Goal: Task Accomplishment & Management: Manage account settings

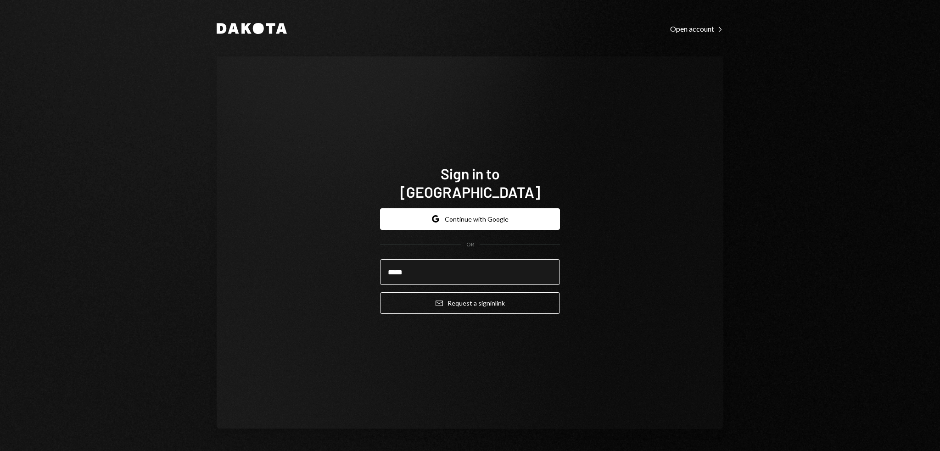
click at [380, 292] on button "Email Request a sign in link" at bounding box center [470, 303] width 180 height 22
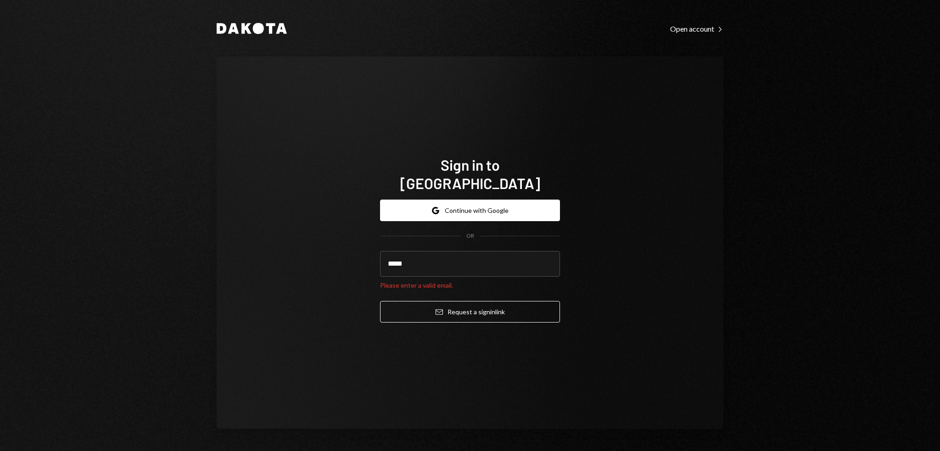
type input "**********"
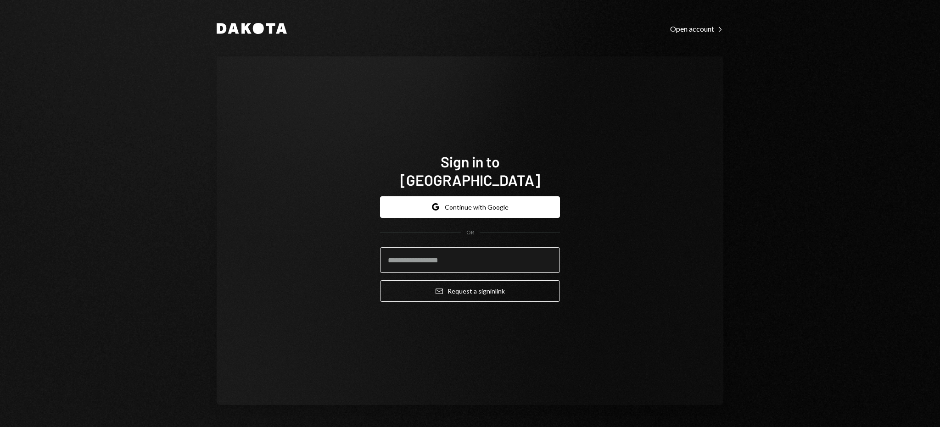
click at [530, 247] on input "email" at bounding box center [470, 260] width 180 height 26
type input "**********"
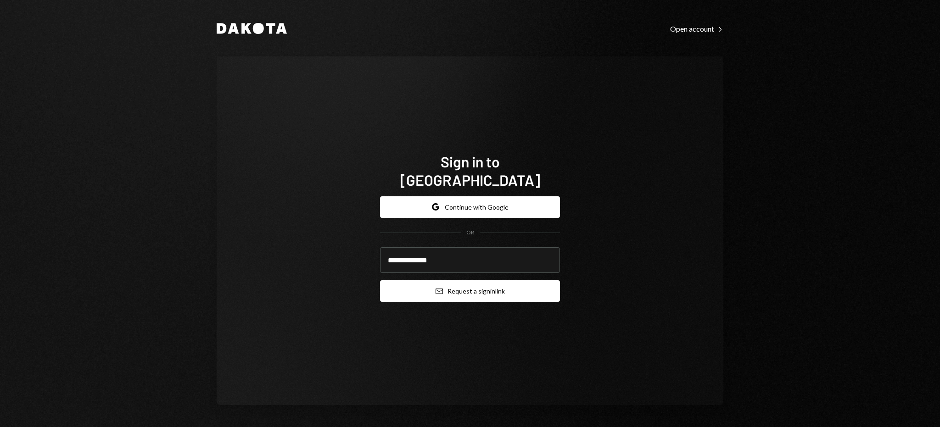
click at [496, 282] on button "Email Request a sign in link" at bounding box center [470, 291] width 180 height 22
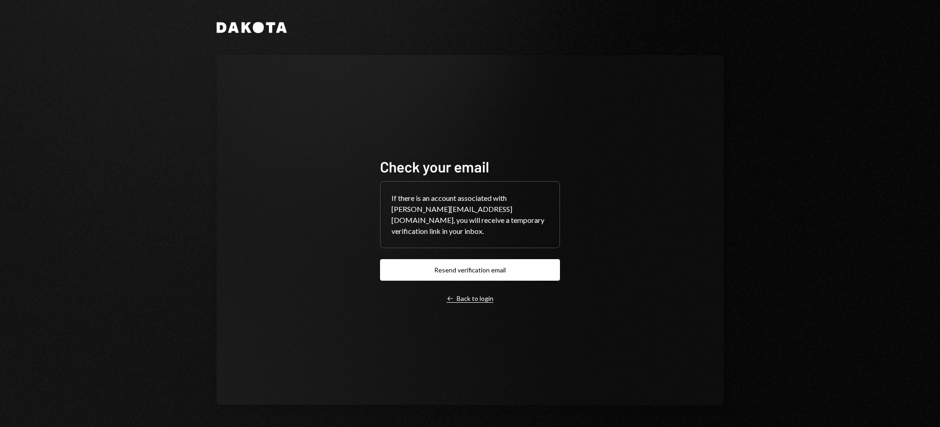
click at [463, 295] on div "Left Arrow Back to login" at bounding box center [469, 299] width 47 height 8
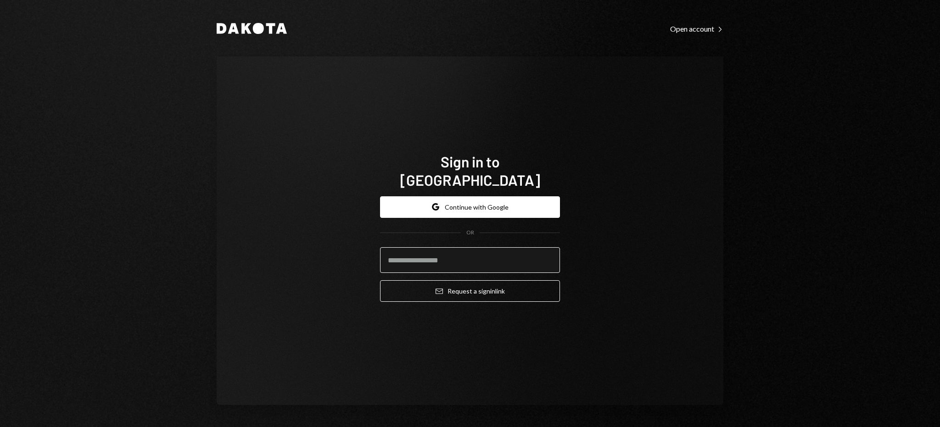
click at [455, 254] on input "email" at bounding box center [470, 260] width 180 height 26
type input "**********"
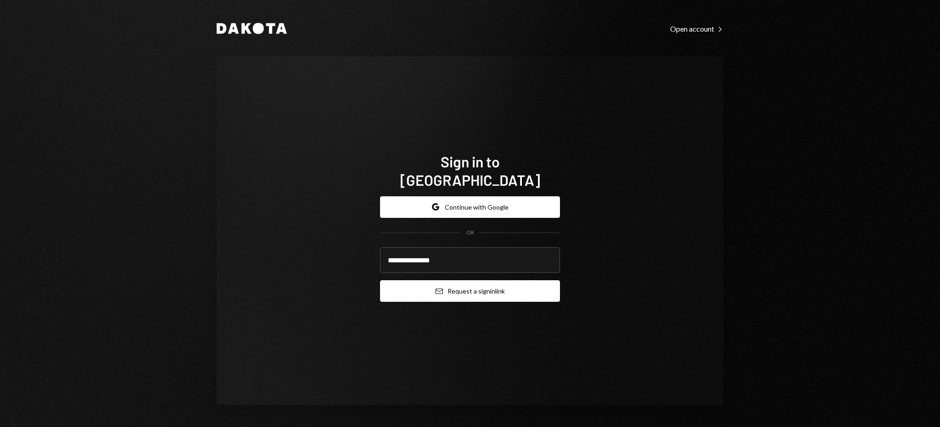
click at [453, 280] on button "Email Request a sign in link" at bounding box center [470, 291] width 180 height 22
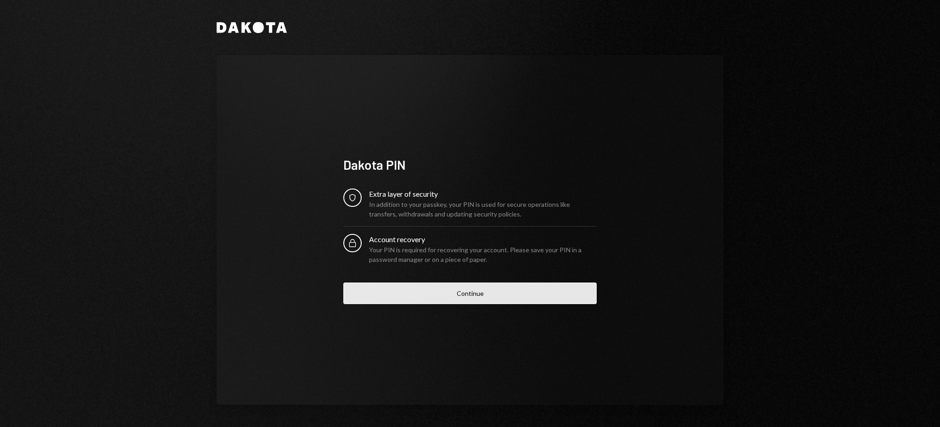
click at [447, 297] on button "Continue" at bounding box center [469, 294] width 253 height 22
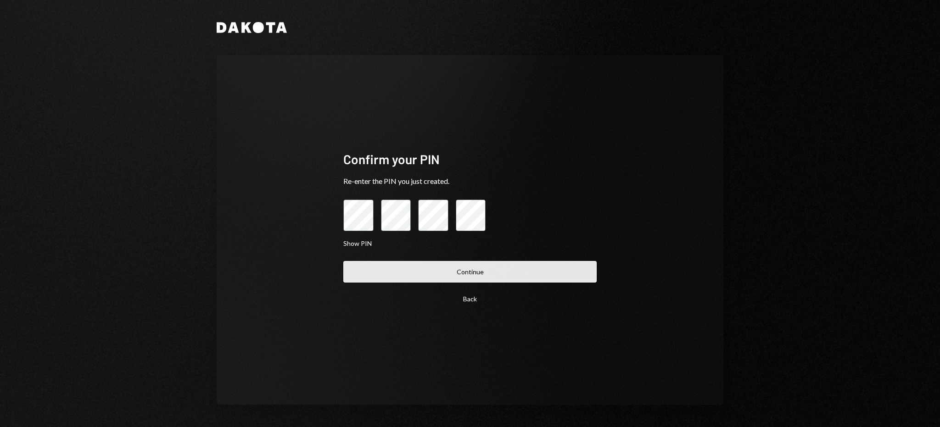
click at [419, 264] on button "Continue" at bounding box center [469, 272] width 253 height 22
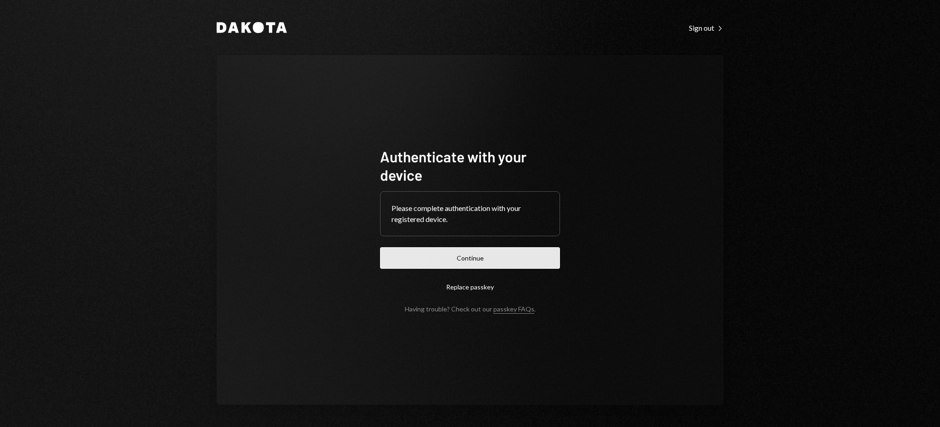
click at [419, 264] on button "Continue" at bounding box center [470, 258] width 180 height 22
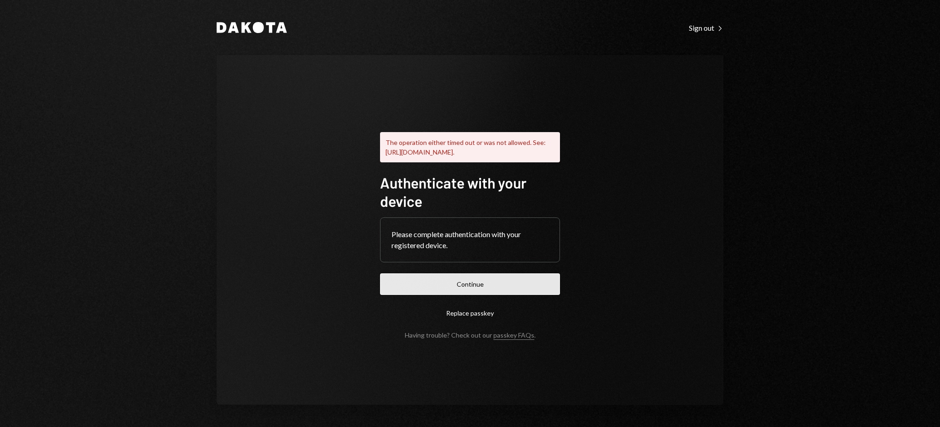
click at [502, 295] on button "Continue" at bounding box center [470, 284] width 180 height 22
click at [473, 251] on div "Please complete authentication with your registered device." at bounding box center [469, 240] width 157 height 22
click at [460, 321] on button "Replace passkey" at bounding box center [470, 313] width 180 height 22
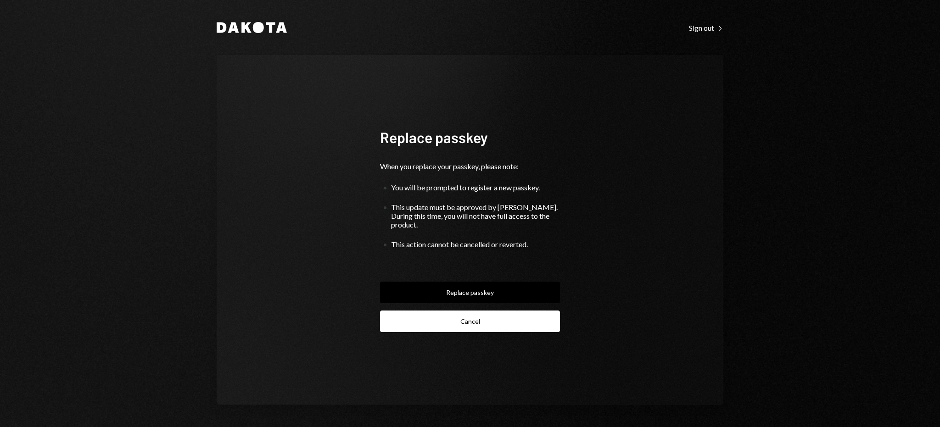
click at [483, 313] on button "Cancel" at bounding box center [470, 322] width 180 height 22
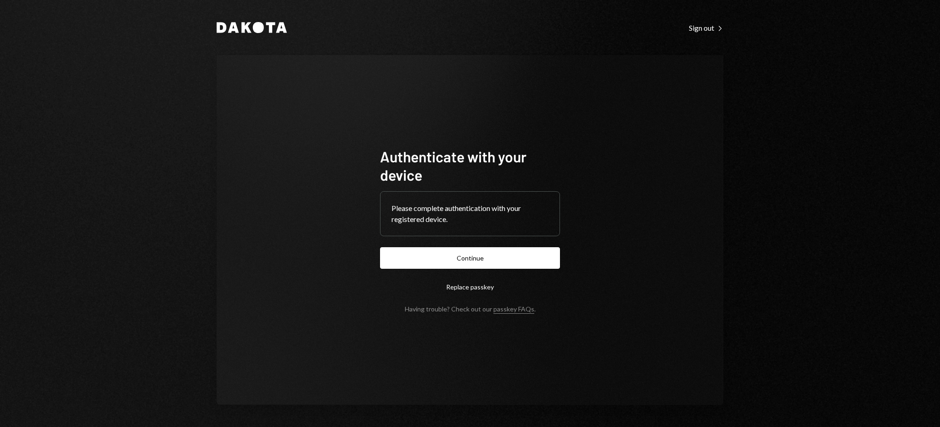
click at [702, 34] on div "Dakota Sign out Right Caret Authenticate with your device Please complete authe…" at bounding box center [470, 213] width 551 height 427
click at [702, 21] on div "Dakota Sign out Right Caret Authenticate with your device Please complete authe…" at bounding box center [470, 213] width 551 height 427
click at [701, 29] on div "Sign out Right Caret" at bounding box center [706, 27] width 34 height 9
click at [469, 287] on button "Replace passkey" at bounding box center [470, 287] width 180 height 22
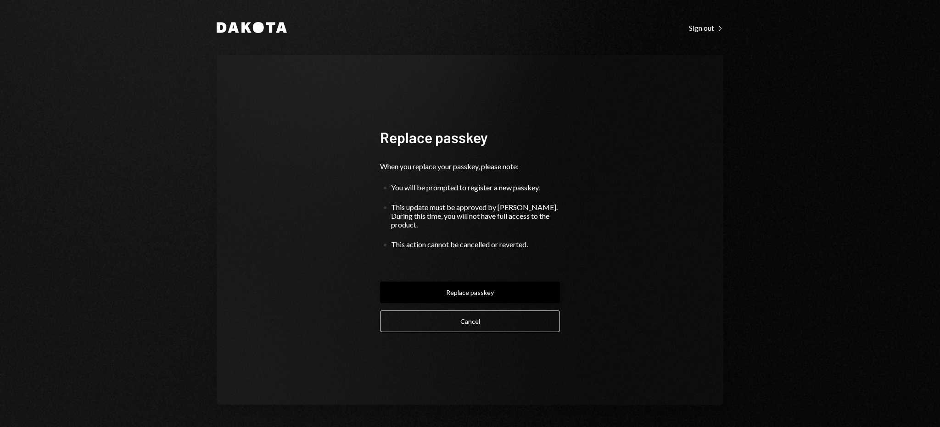
click at [503, 289] on button "Replace passkey" at bounding box center [470, 293] width 180 height 22
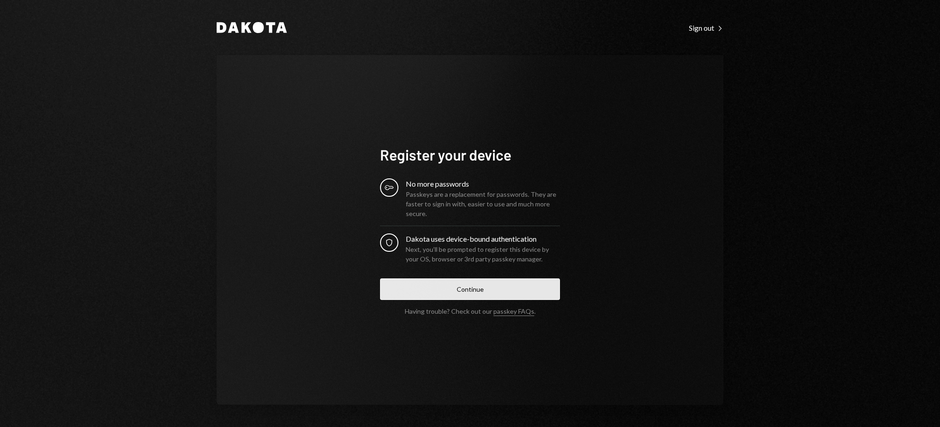
click at [441, 286] on button "Continue" at bounding box center [470, 290] width 180 height 22
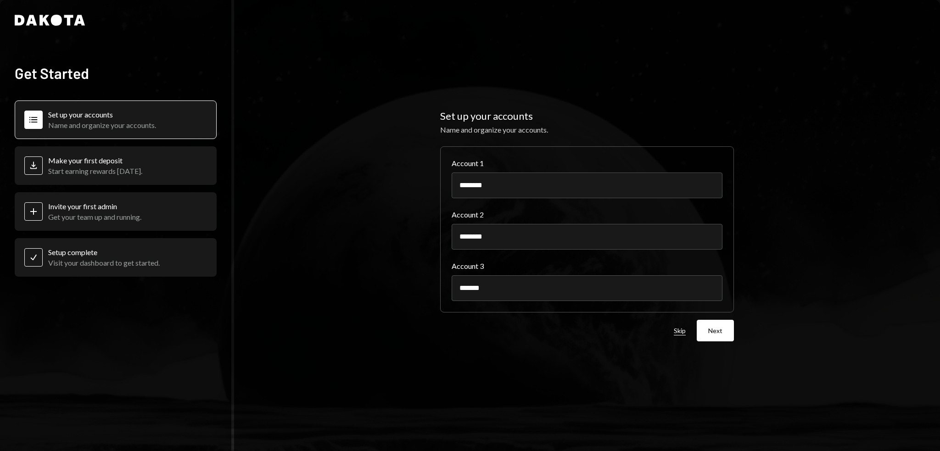
click at [682, 334] on button "Skip" at bounding box center [680, 331] width 12 height 9
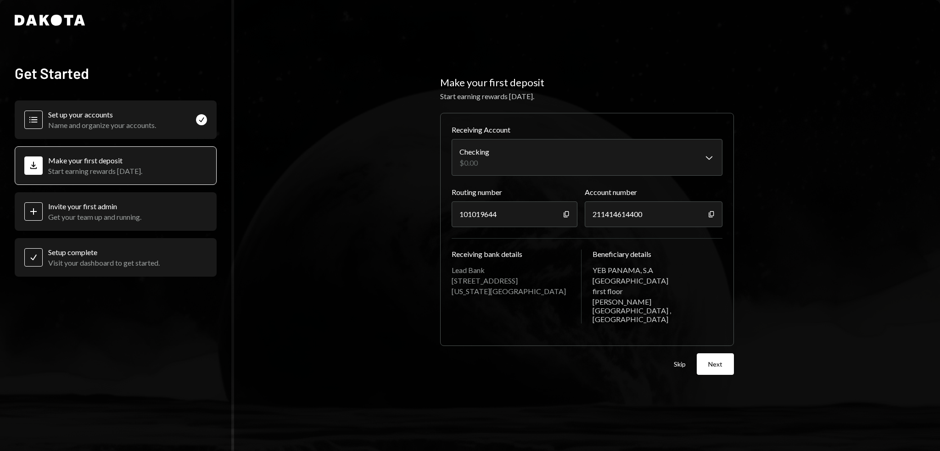
click at [67, 214] on div "Get your team up and running." at bounding box center [94, 216] width 93 height 9
click at [48, 213] on div "Plus Invite your first admin Get your team up and running." at bounding box center [82, 211] width 117 height 19
click at [39, 212] on div "Plus" at bounding box center [33, 211] width 18 height 18
click at [686, 359] on div "Skip Next" at bounding box center [704, 364] width 60 height 22
click at [683, 360] on button "Skip" at bounding box center [680, 364] width 12 height 9
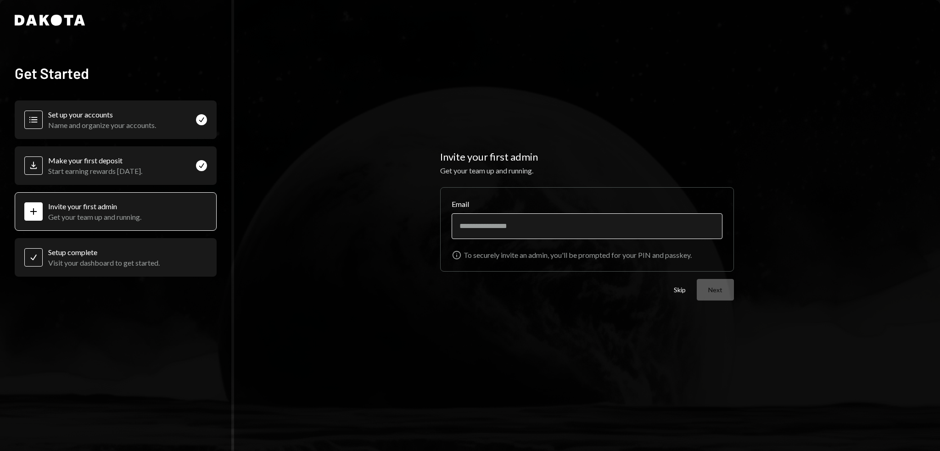
click at [513, 231] on input "Email" at bounding box center [587, 226] width 271 height 26
type input "**********"
click at [725, 293] on button "Next" at bounding box center [715, 290] width 37 height 22
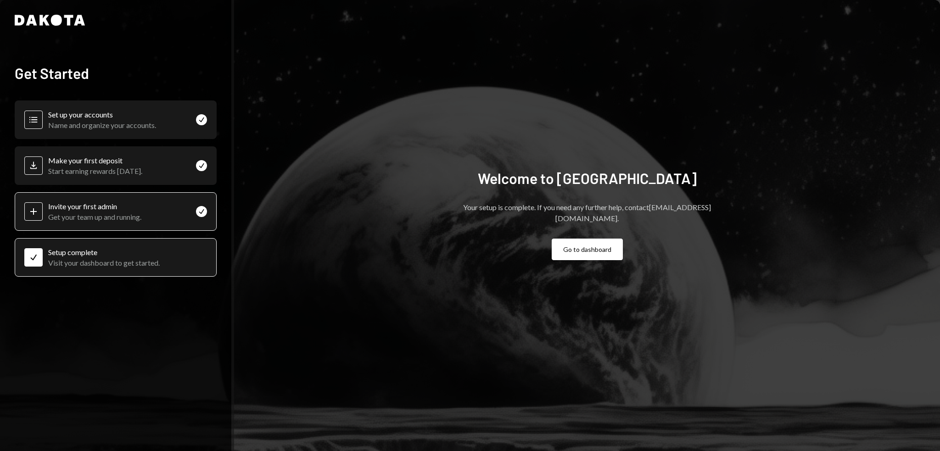
click at [26, 211] on div "Plus" at bounding box center [33, 211] width 18 height 18
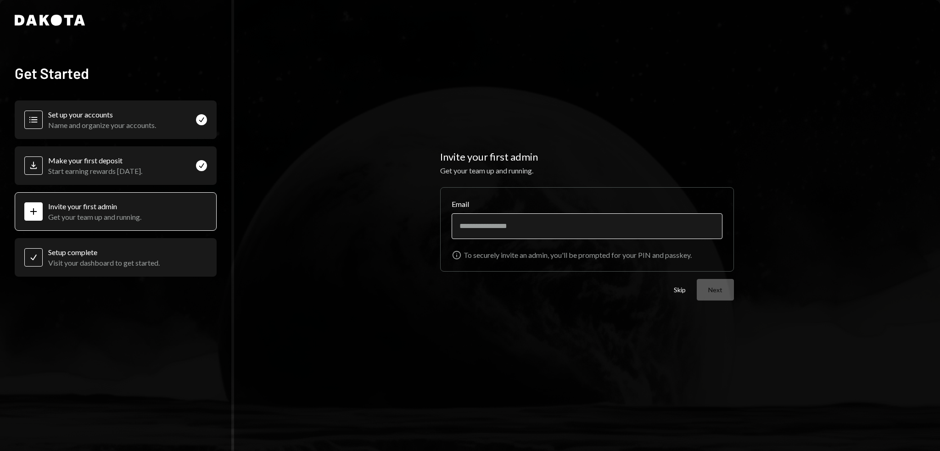
click at [482, 232] on input "Email" at bounding box center [587, 226] width 271 height 26
click at [580, 365] on div "Invite your first admin Get your team up and running. Email Info To securely in…" at bounding box center [587, 225] width 706 height 451
click at [524, 225] on input "Email" at bounding box center [587, 226] width 271 height 26
click at [678, 289] on button "Skip" at bounding box center [680, 290] width 12 height 9
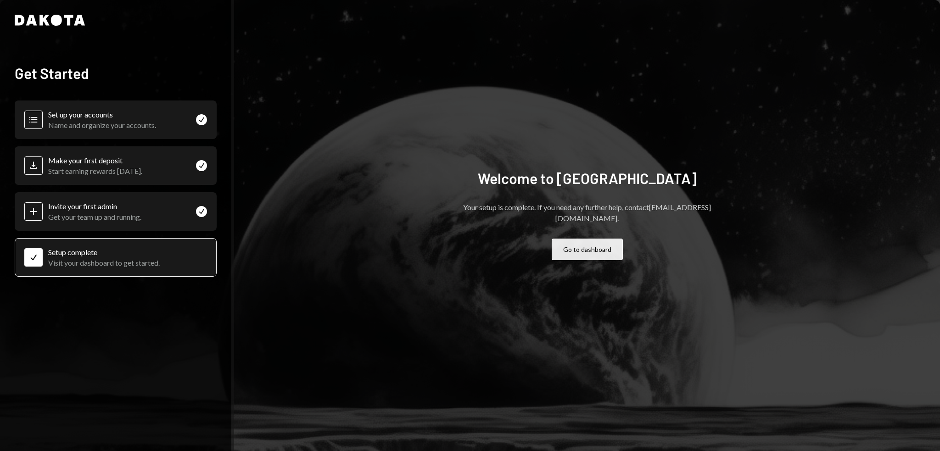
click at [580, 251] on button "Go to dashboard" at bounding box center [587, 250] width 71 height 22
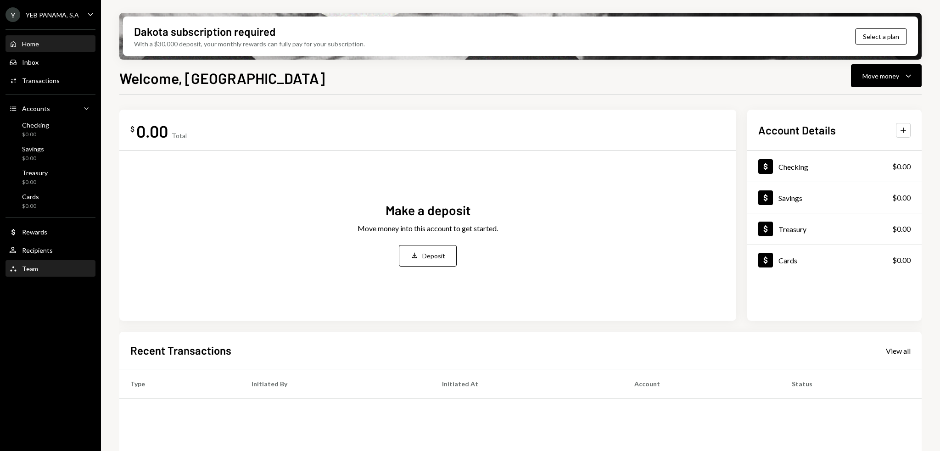
click at [24, 268] on div "Team" at bounding box center [30, 269] width 16 height 8
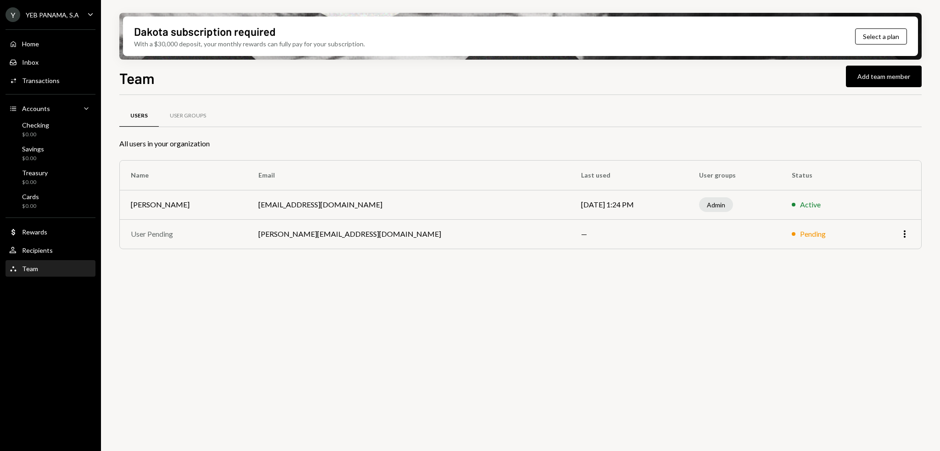
click at [486, 290] on div "Users User Groups All users in your organization Name Email Last used User grou…" at bounding box center [520, 278] width 802 height 367
click at [909, 236] on icon "More" at bounding box center [904, 234] width 11 height 11
click at [910, 303] on div "Users User Groups All users in your organization Name Email Last used User grou…" at bounding box center [520, 278] width 802 height 367
click at [870, 34] on button "Select a plan" at bounding box center [881, 36] width 52 height 16
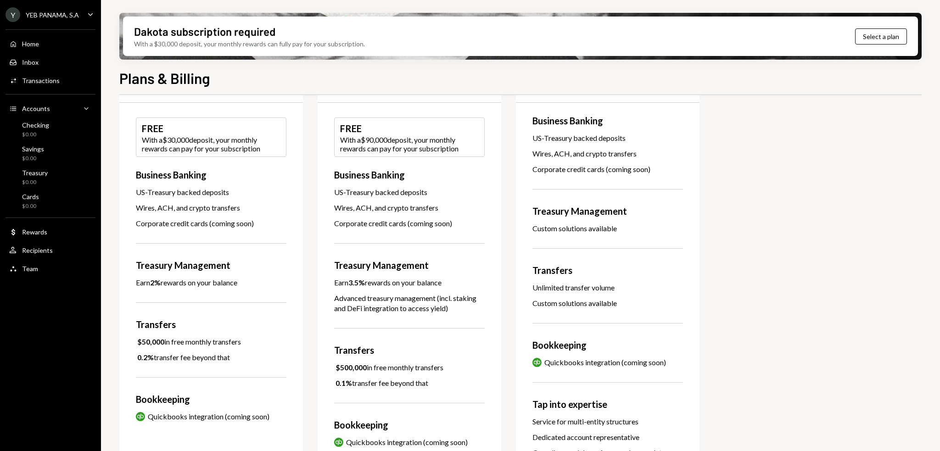
scroll to position [76, 0]
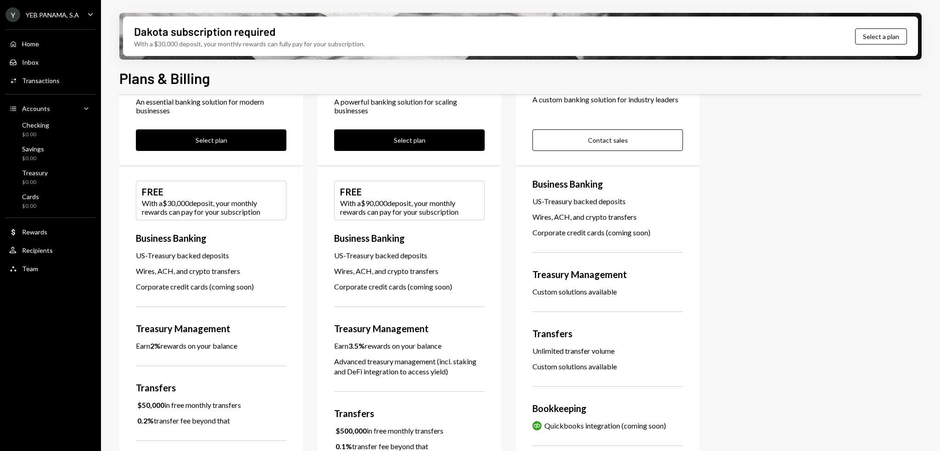
click at [187, 200] on div "With a $30,000 deposit, your monthly rewards can pay for your subscription" at bounding box center [211, 207] width 139 height 17
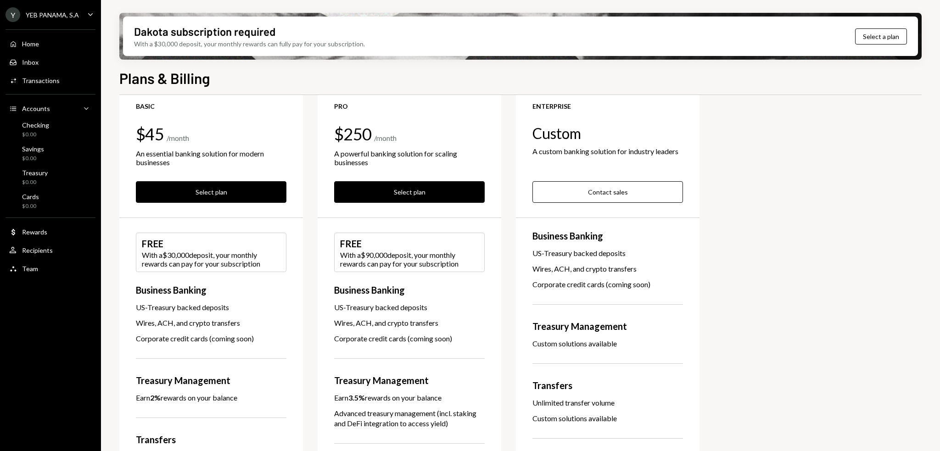
scroll to position [0, 0]
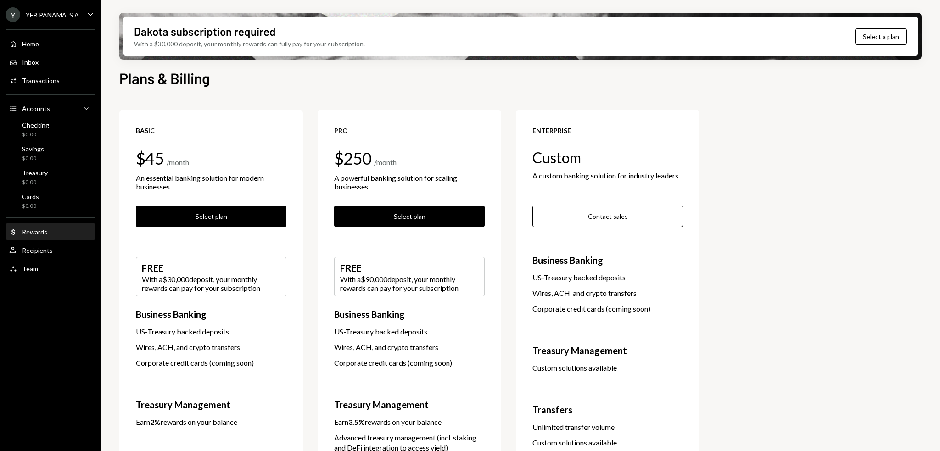
click at [38, 236] on div "Dollar Rewards" at bounding box center [50, 232] width 83 height 16
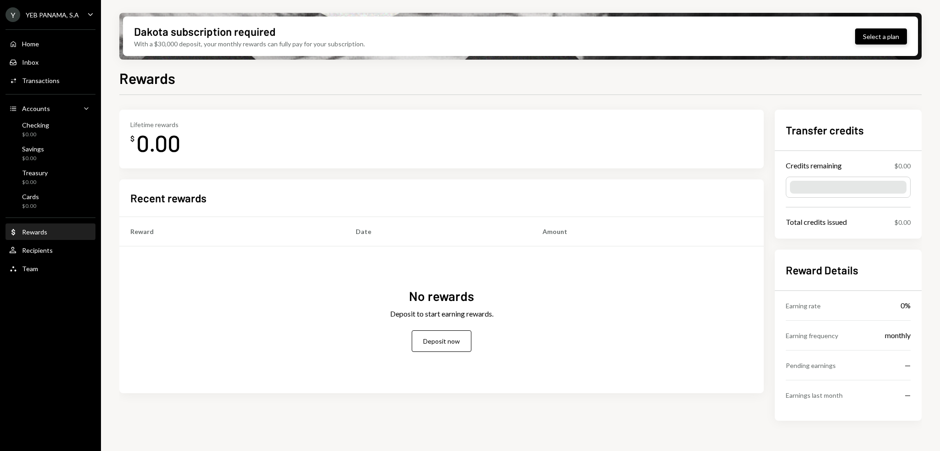
click at [890, 32] on button "Select a plan" at bounding box center [881, 36] width 52 height 16
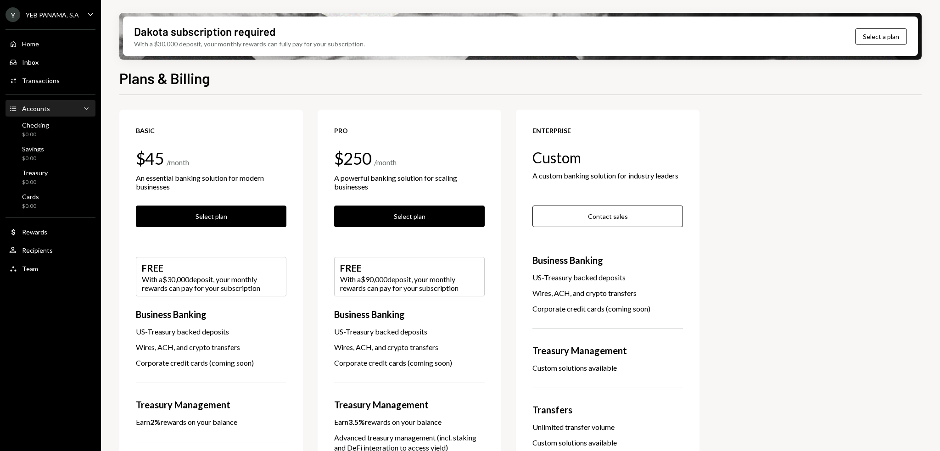
click at [48, 106] on div "Accounts Accounts Caret Down" at bounding box center [50, 109] width 83 height 10
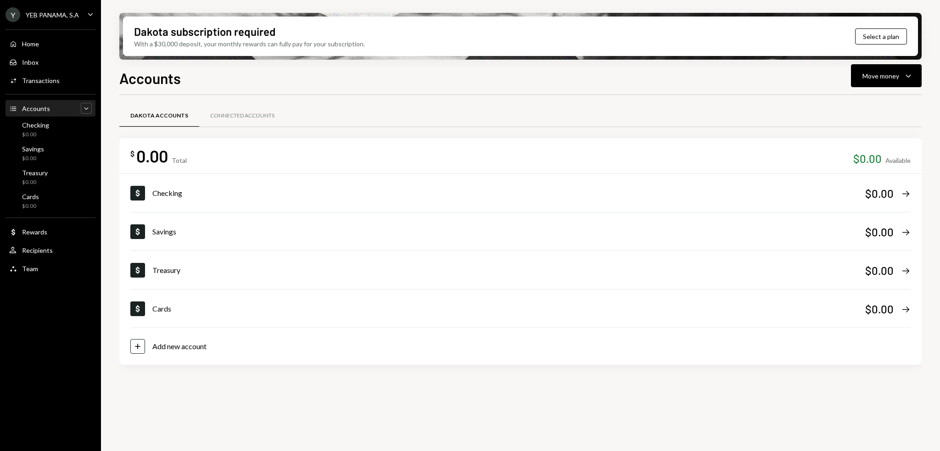
click at [89, 109] on icon "Caret Down" at bounding box center [86, 108] width 9 height 9
click at [82, 108] on icon "Caret Up" at bounding box center [86, 108] width 9 height 9
click at [30, 197] on div "Cards" at bounding box center [30, 197] width 17 height 8
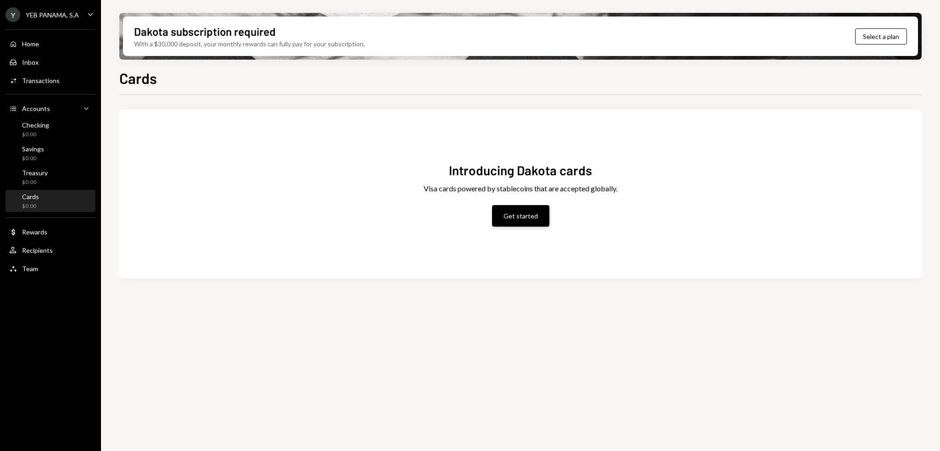
click at [510, 220] on button "Get started" at bounding box center [520, 216] width 57 height 22
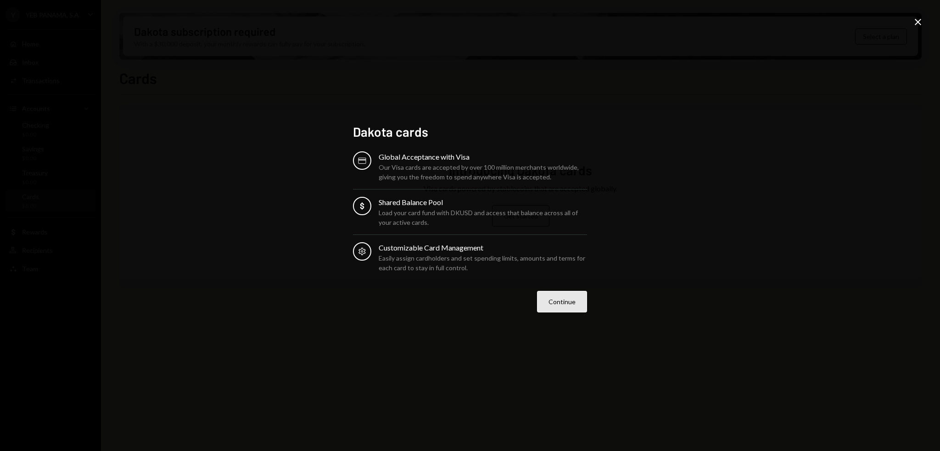
click at [553, 306] on button "Continue" at bounding box center [562, 302] width 50 height 22
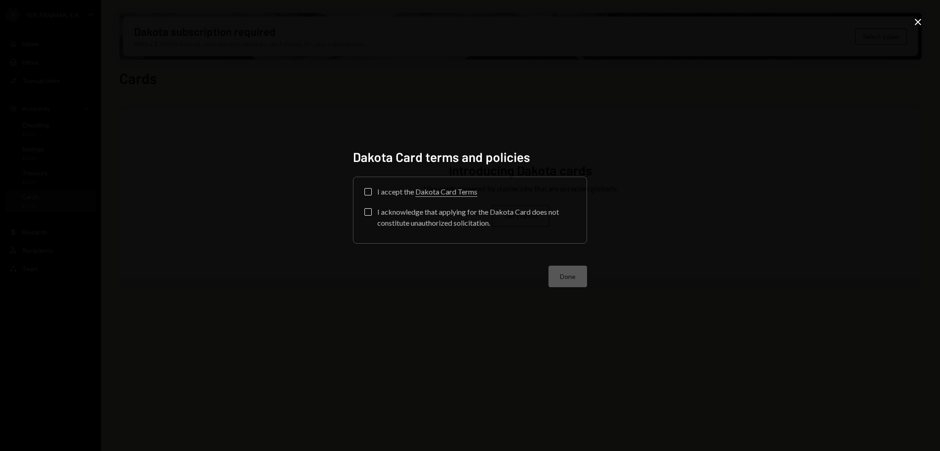
click at [364, 191] on button "I accept the Dakota Card Terms" at bounding box center [367, 191] width 7 height 7
click at [367, 212] on button "I acknowledge that applying for the Dakota Card does not constitute unauthorize…" at bounding box center [367, 211] width 7 height 7
click at [555, 274] on button "Done" at bounding box center [567, 277] width 39 height 22
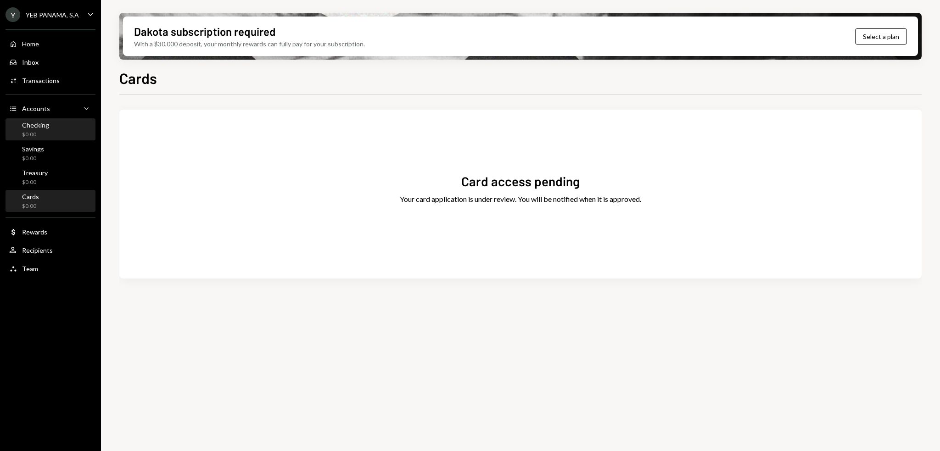
click at [25, 131] on div "$0.00" at bounding box center [35, 135] width 27 height 8
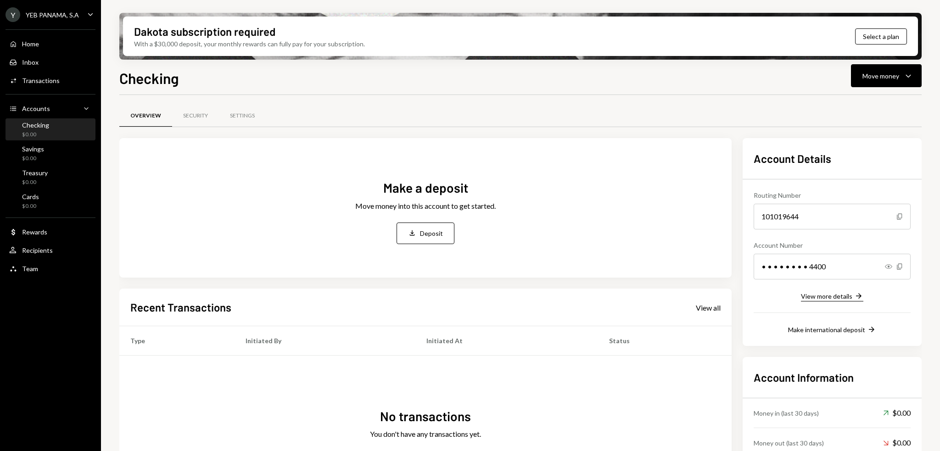
click at [850, 297] on div "View more details" at bounding box center [826, 296] width 51 height 8
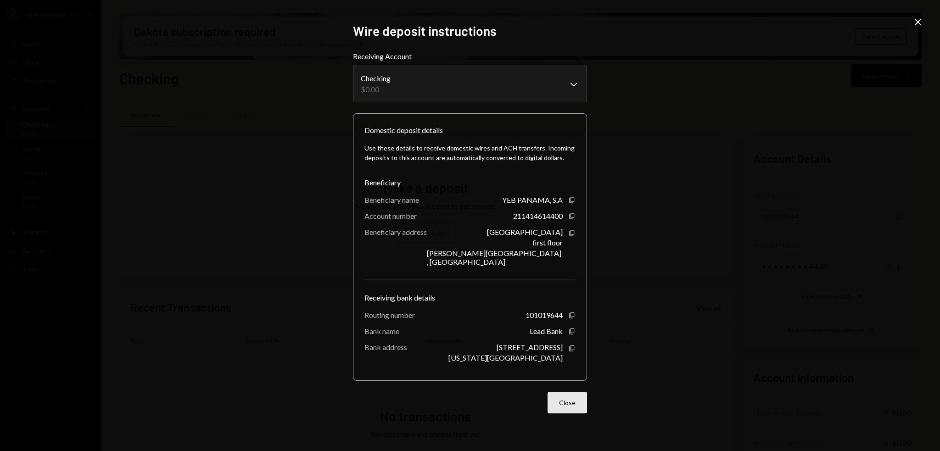
click at [571, 401] on button "Close" at bounding box center [566, 403] width 39 height 22
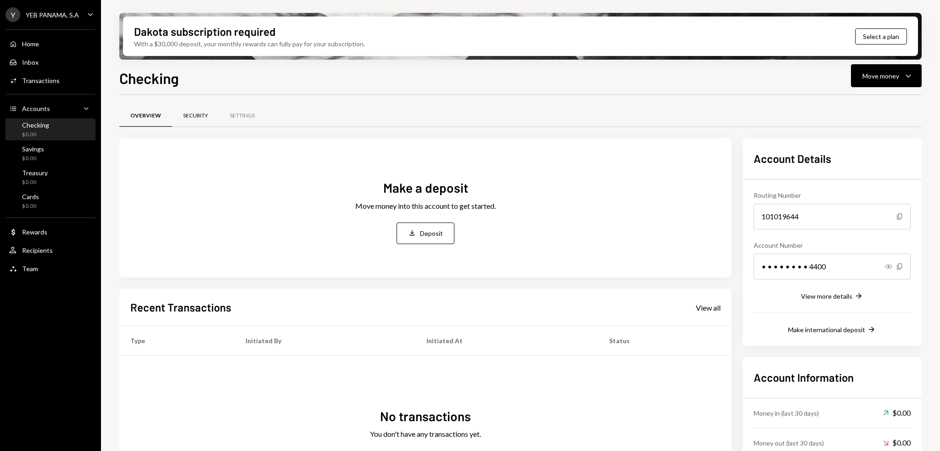
click at [191, 120] on div "Security" at bounding box center [195, 116] width 47 height 22
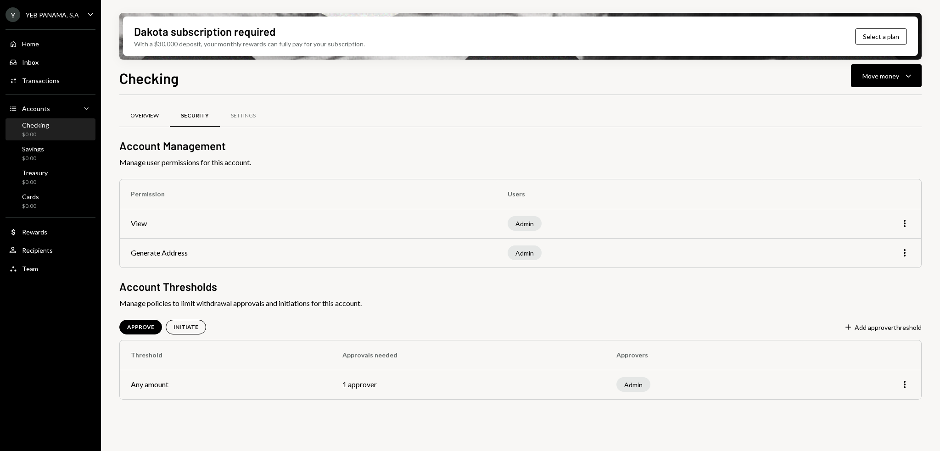
click at [152, 118] on div "Overview" at bounding box center [144, 116] width 28 height 8
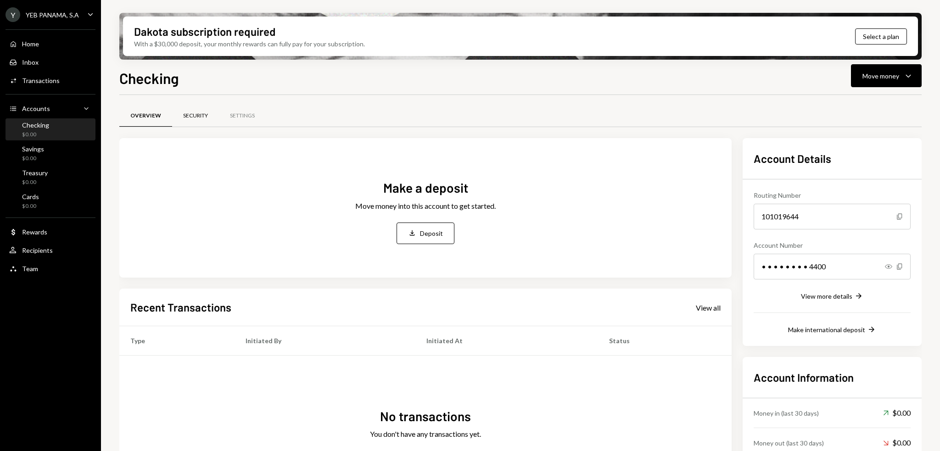
click at [184, 115] on div "Security" at bounding box center [195, 116] width 25 height 8
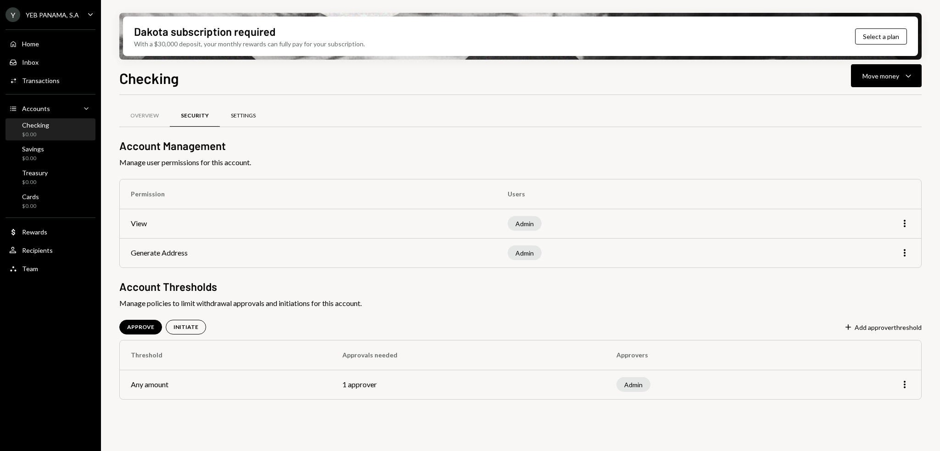
click at [240, 117] on div "Settings" at bounding box center [243, 116] width 25 height 8
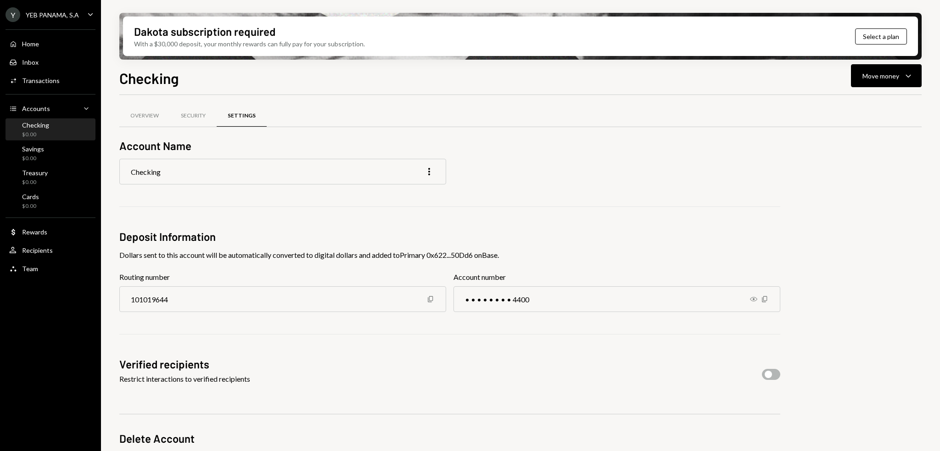
click at [240, 177] on div "Checking More" at bounding box center [282, 172] width 327 height 26
click at [145, 112] on div "Overview" at bounding box center [144, 116] width 28 height 8
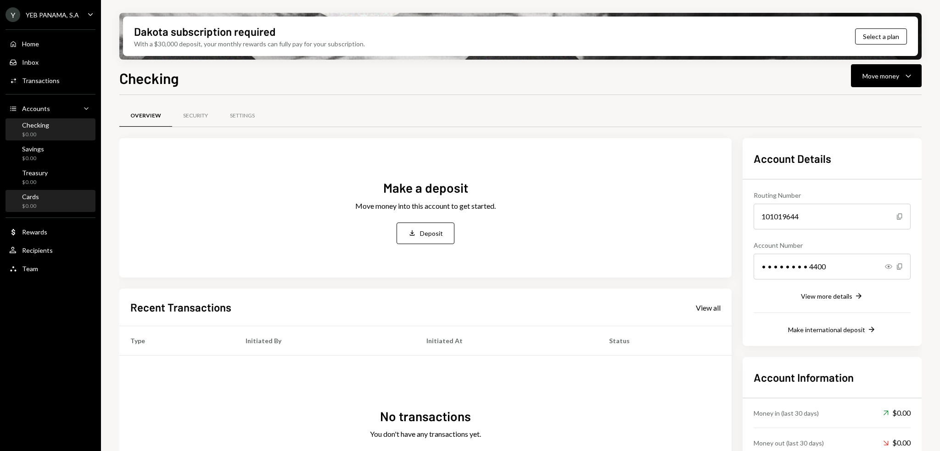
click at [31, 203] on div "$0.00" at bounding box center [30, 206] width 17 height 8
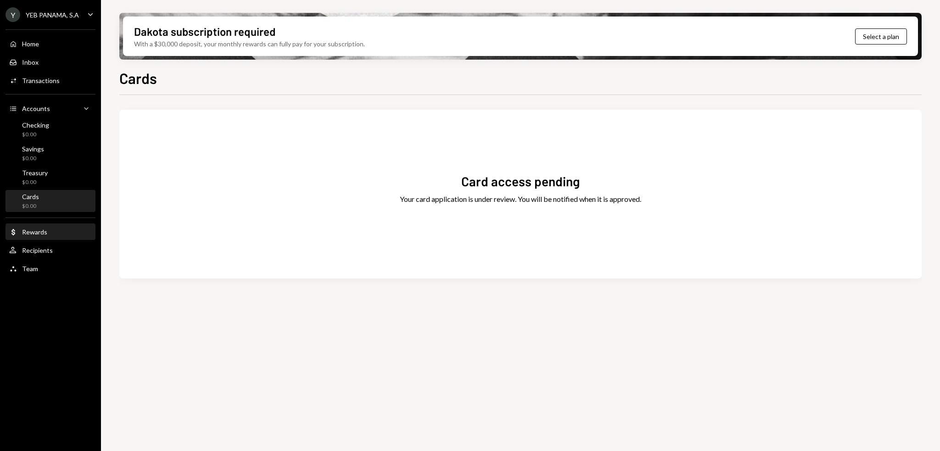
click at [39, 233] on div "Rewards" at bounding box center [34, 232] width 25 height 8
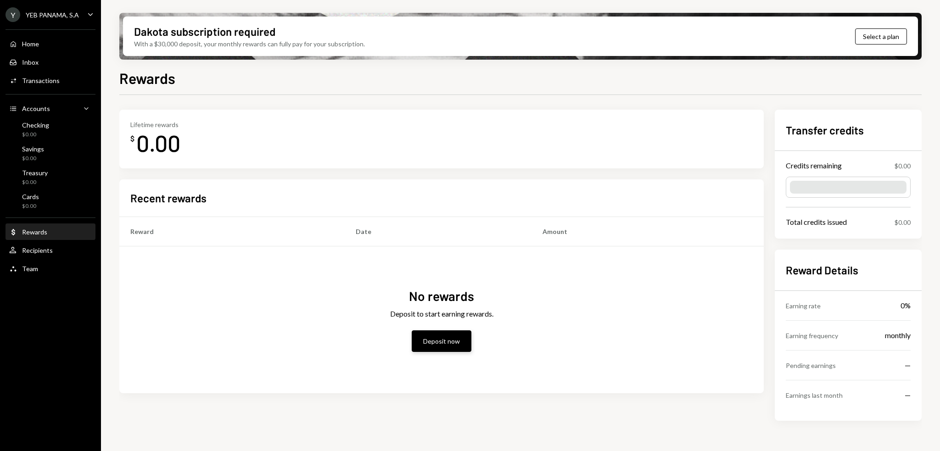
click at [429, 341] on button "Deposit now" at bounding box center [442, 341] width 60 height 22
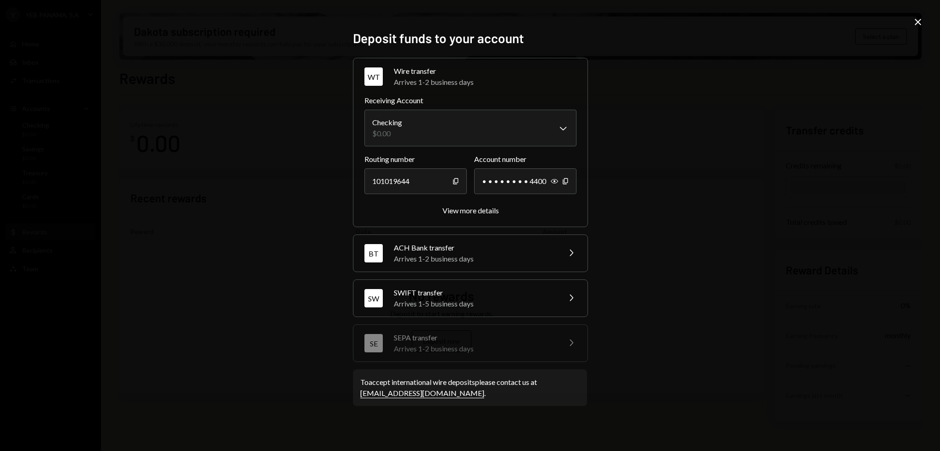
click at [914, 22] on icon "Close" at bounding box center [917, 22] width 11 height 11
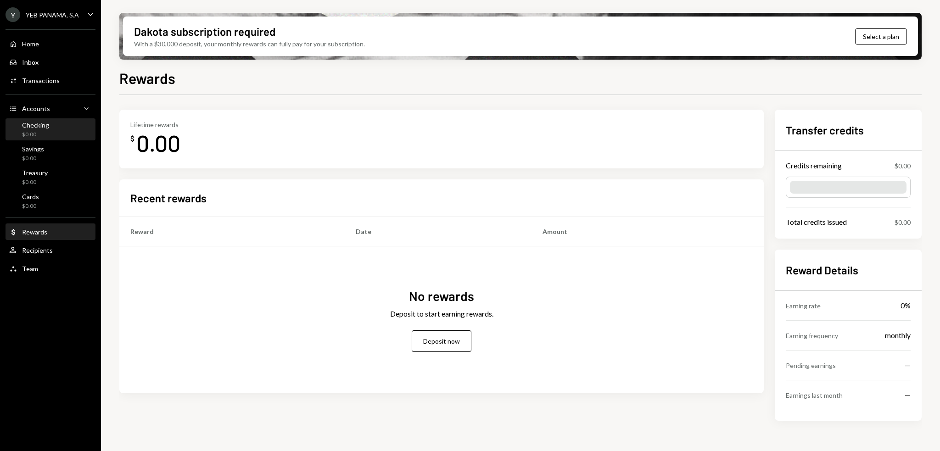
click at [26, 119] on div "Checking $0.00" at bounding box center [50, 129] width 83 height 21
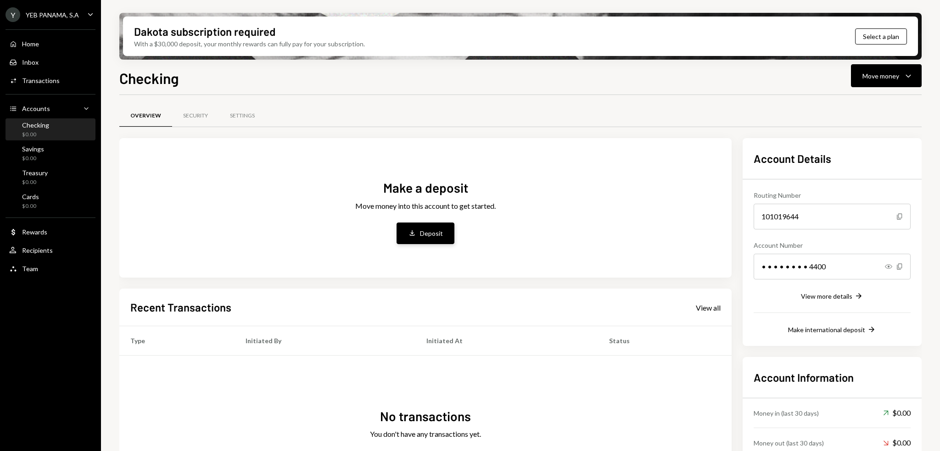
click at [450, 239] on button "Deposit Deposit" at bounding box center [425, 234] width 58 height 22
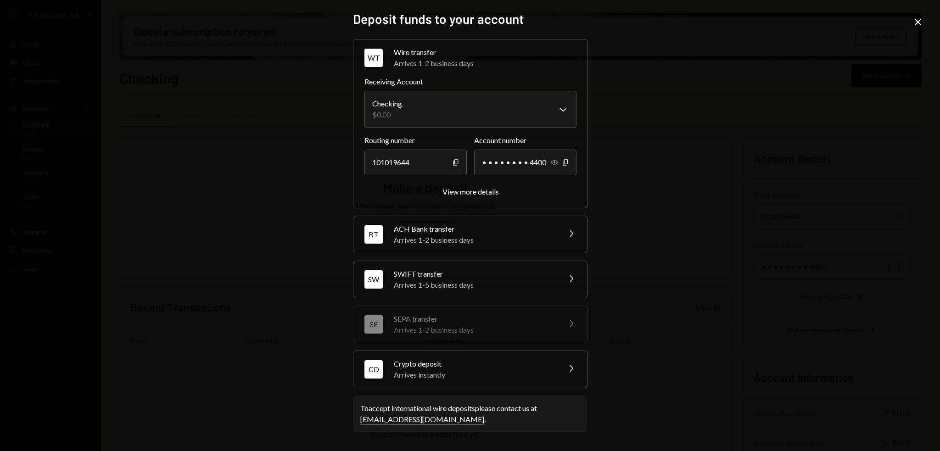
click at [552, 159] on icon "Show" at bounding box center [554, 162] width 7 height 7
click at [495, 282] on div "Arrives 1-5 business days" at bounding box center [474, 284] width 161 height 11
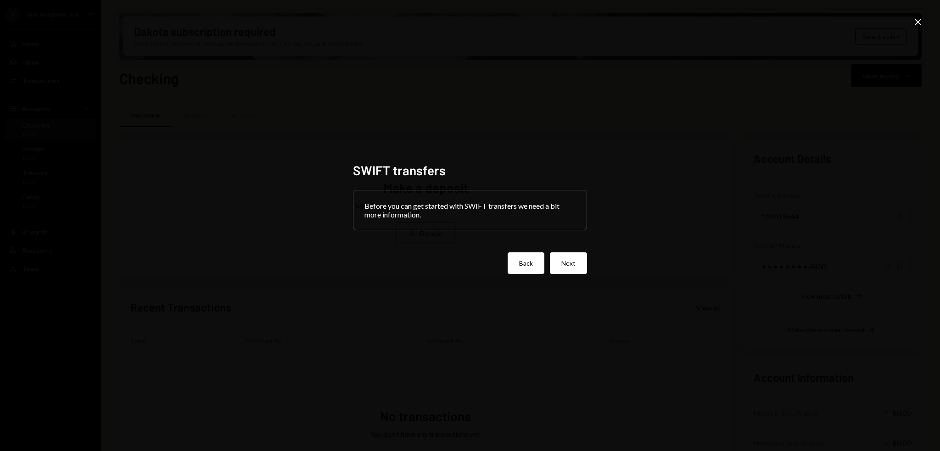
click at [530, 270] on button "Back" at bounding box center [526, 263] width 37 height 22
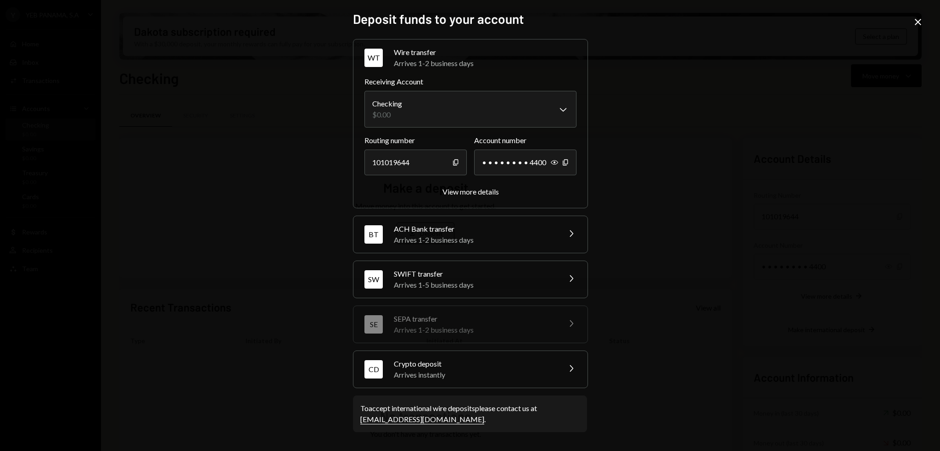
click at [544, 370] on div "Arrives instantly" at bounding box center [474, 374] width 161 height 11
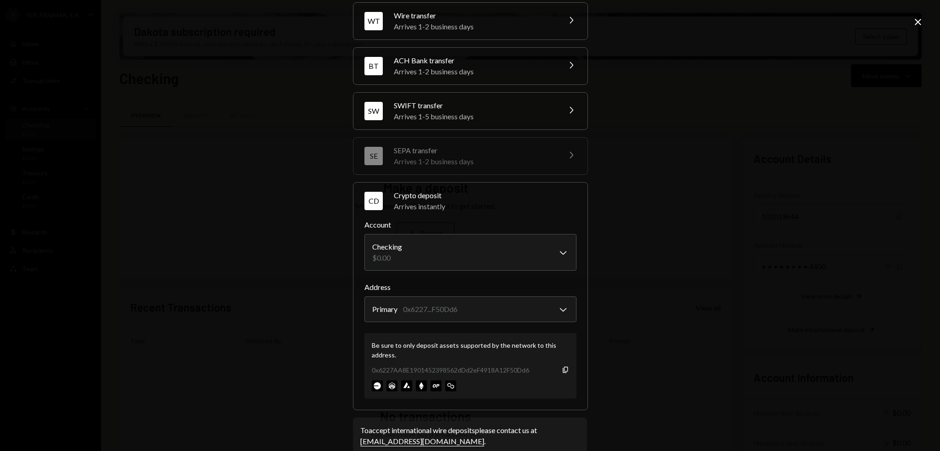
scroll to position [53, 0]
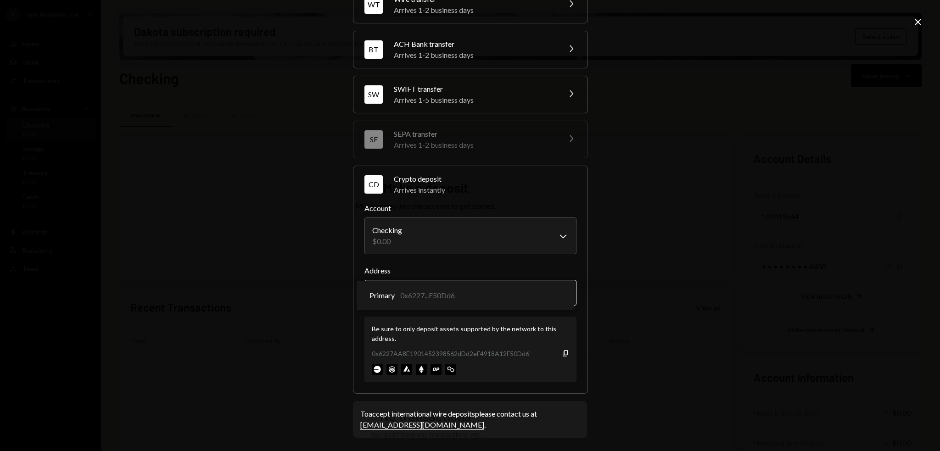
click at [562, 299] on body "Y YEB PANAMA, S.A Caret Down Home Home Inbox Inbox Activities Transactions Acco…" at bounding box center [470, 225] width 940 height 451
click at [920, 17] on icon "Close" at bounding box center [917, 22] width 11 height 11
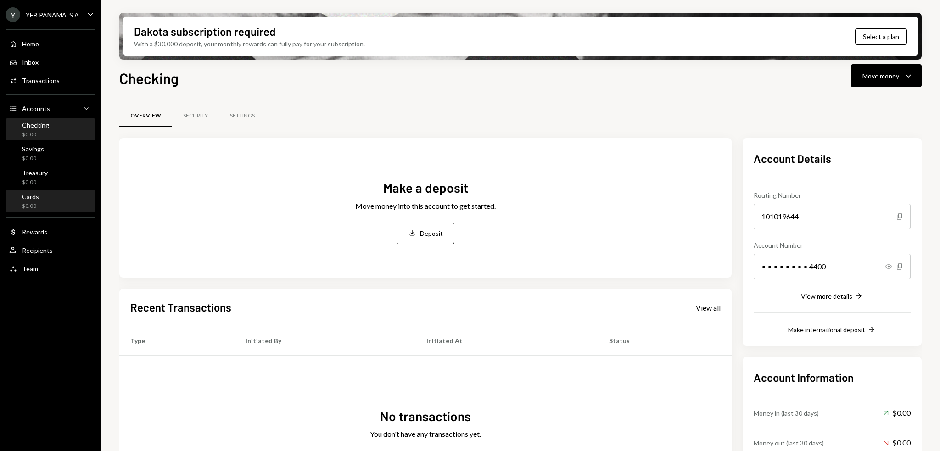
click at [42, 199] on div "Cards $0.00" at bounding box center [50, 201] width 83 height 17
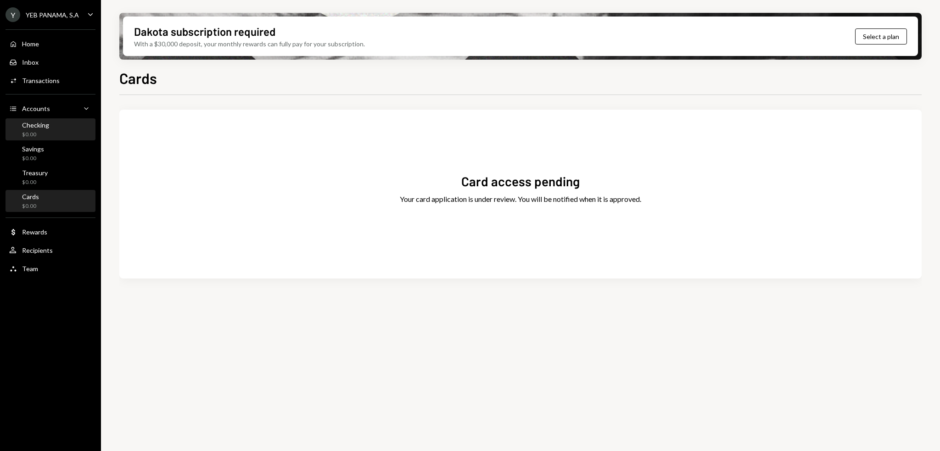
click at [34, 130] on div "Checking $0.00" at bounding box center [35, 129] width 27 height 17
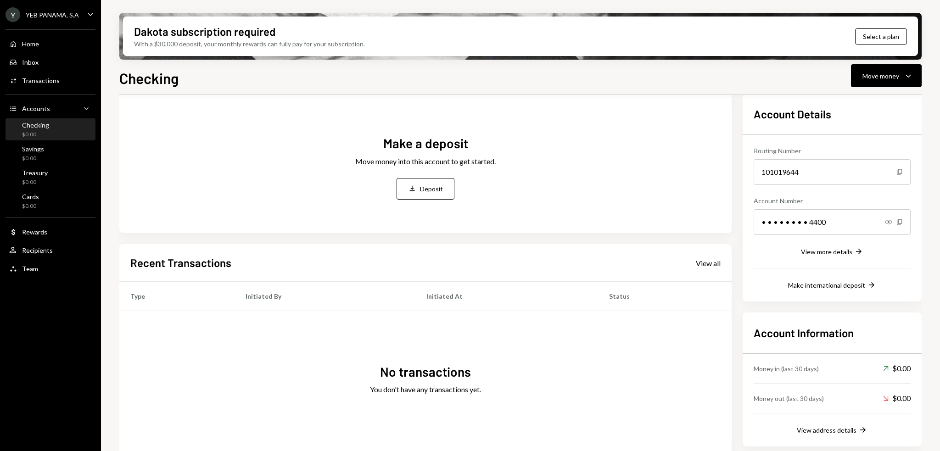
scroll to position [59, 0]
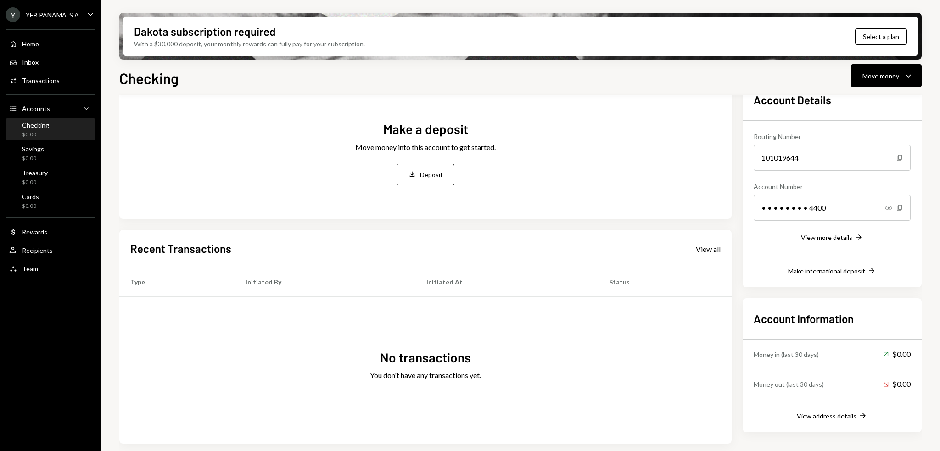
click at [817, 414] on div "View address details" at bounding box center [827, 416] width 60 height 8
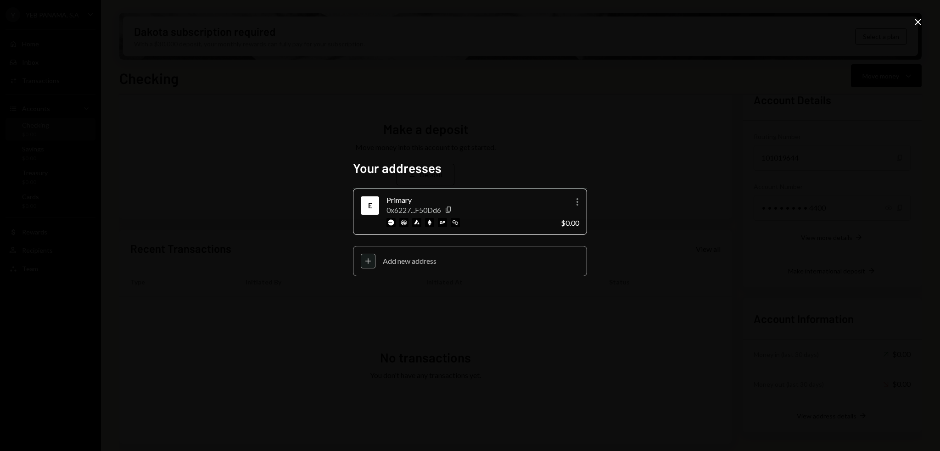
click at [387, 257] on div "Add new address" at bounding box center [481, 261] width 196 height 9
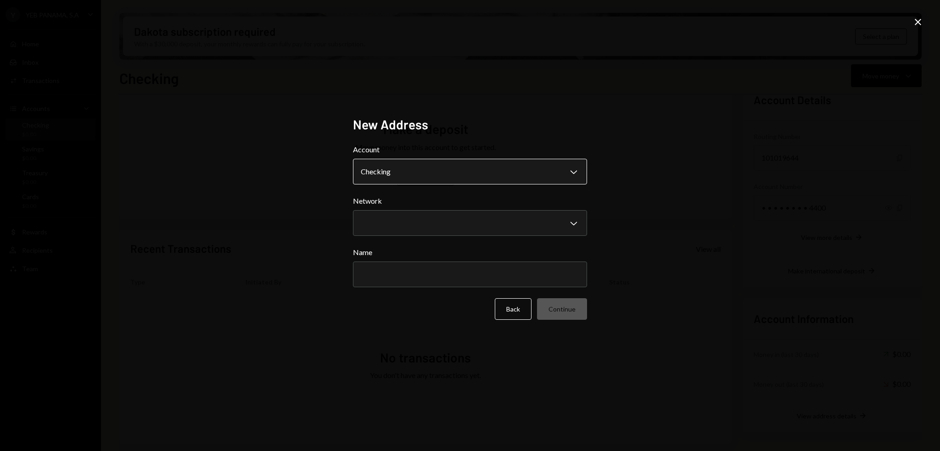
click at [441, 175] on body "Y YEB PANAMA, S.A Caret Down Home Home Inbox Inbox Activities Transactions Acco…" at bounding box center [470, 225] width 940 height 451
click at [403, 217] on body "Y YEB PANAMA, S.A Caret Down Home Home Inbox Inbox Activities Transactions Acco…" at bounding box center [470, 225] width 940 height 451
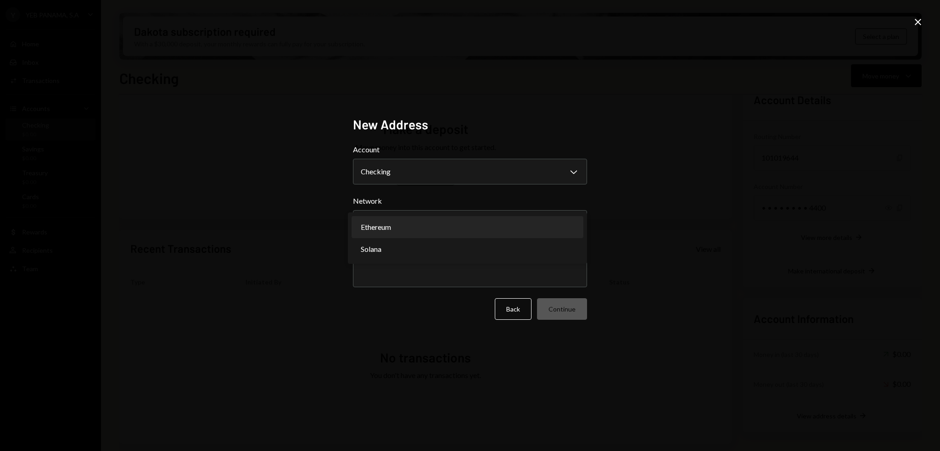
select select "**********"
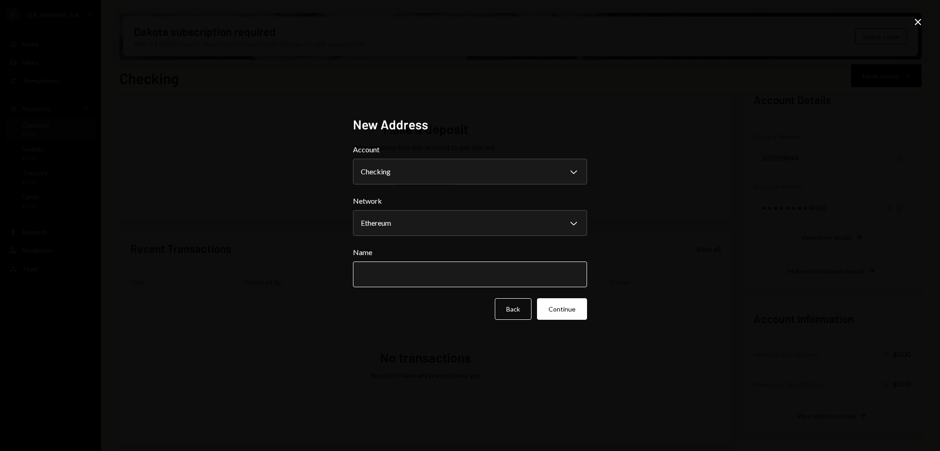
click at [396, 279] on input "Name" at bounding box center [470, 275] width 234 height 26
type input "**********"
click at [558, 307] on button "Continue" at bounding box center [562, 309] width 50 height 22
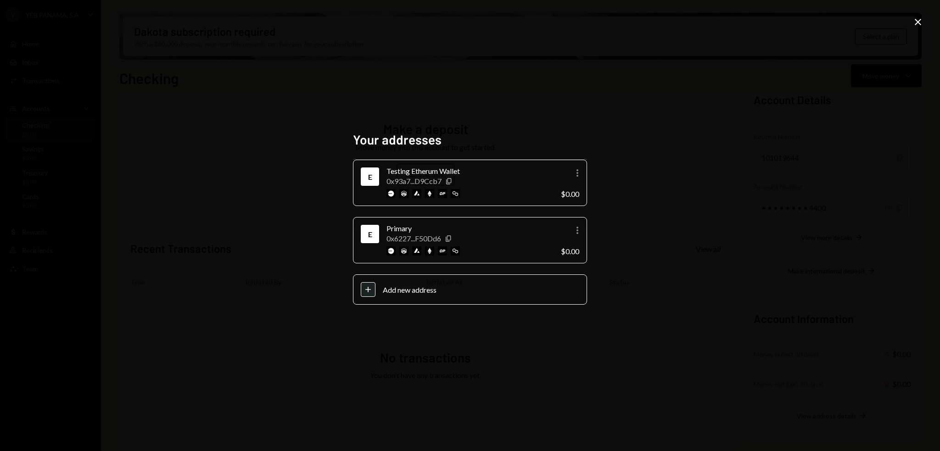
click at [922, 22] on icon "Close" at bounding box center [917, 22] width 11 height 11
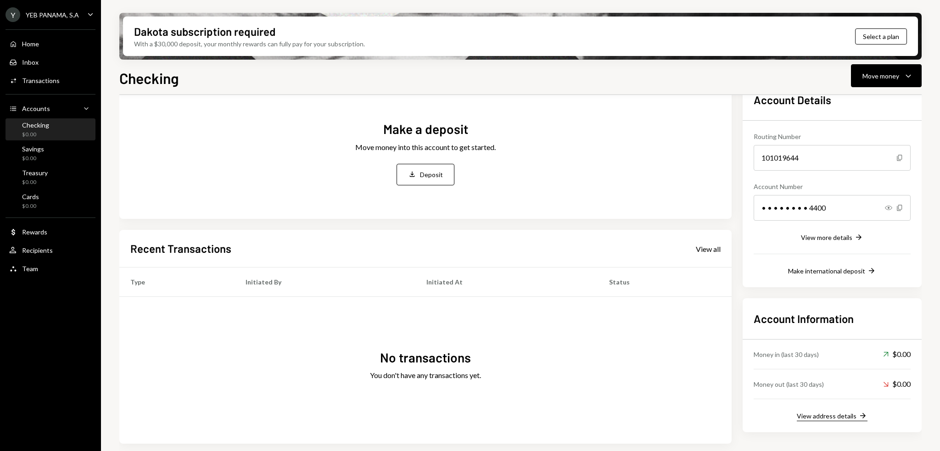
click at [809, 411] on button "View address details Right Arrow" at bounding box center [832, 416] width 71 height 10
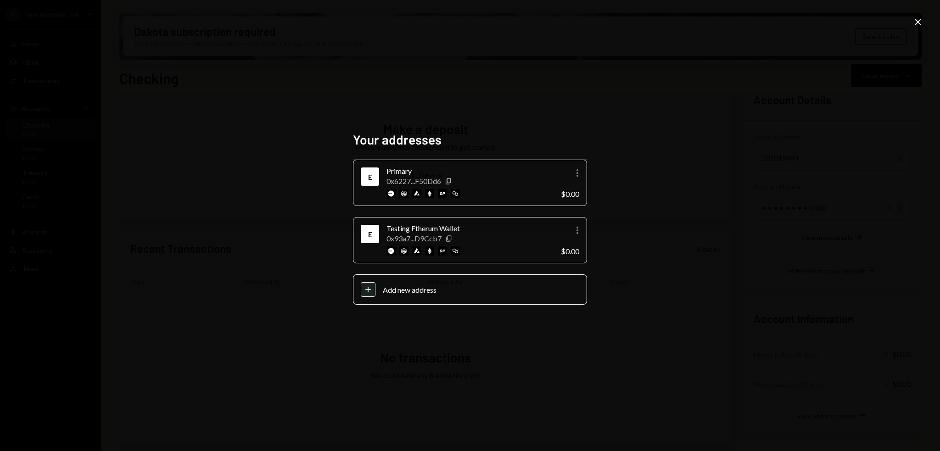
click at [918, 22] on icon at bounding box center [918, 22] width 6 height 6
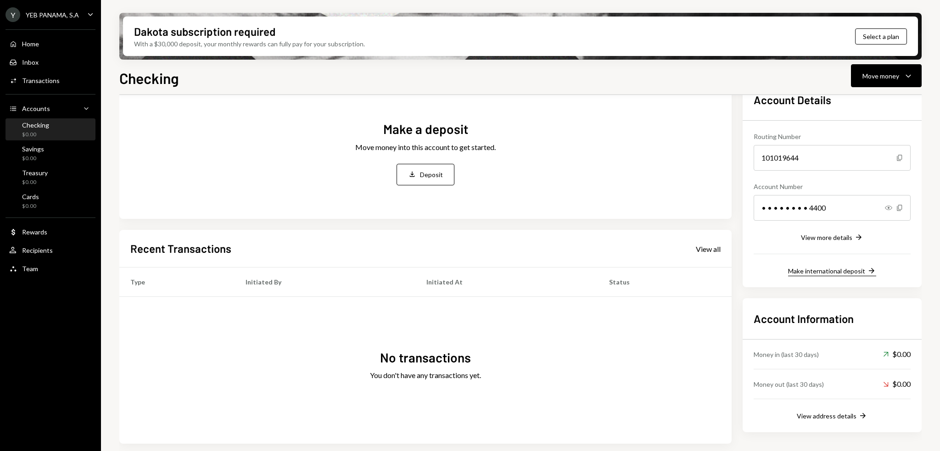
click at [813, 273] on div "Make international deposit" at bounding box center [826, 271] width 77 height 8
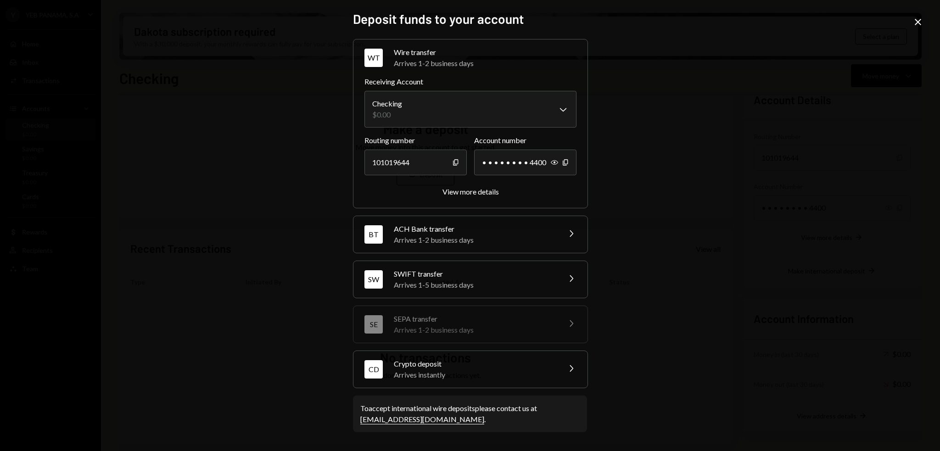
click at [919, 23] on icon at bounding box center [918, 22] width 6 height 6
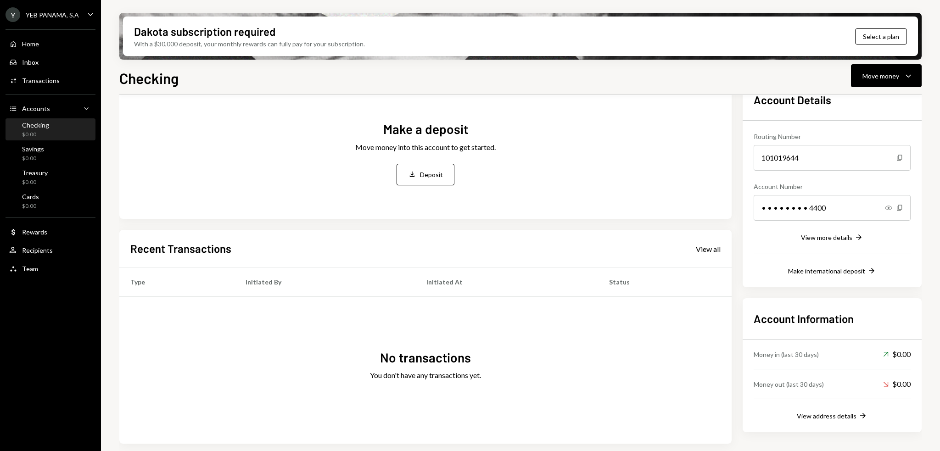
click at [865, 273] on button "Make international deposit Right Arrow" at bounding box center [832, 271] width 88 height 10
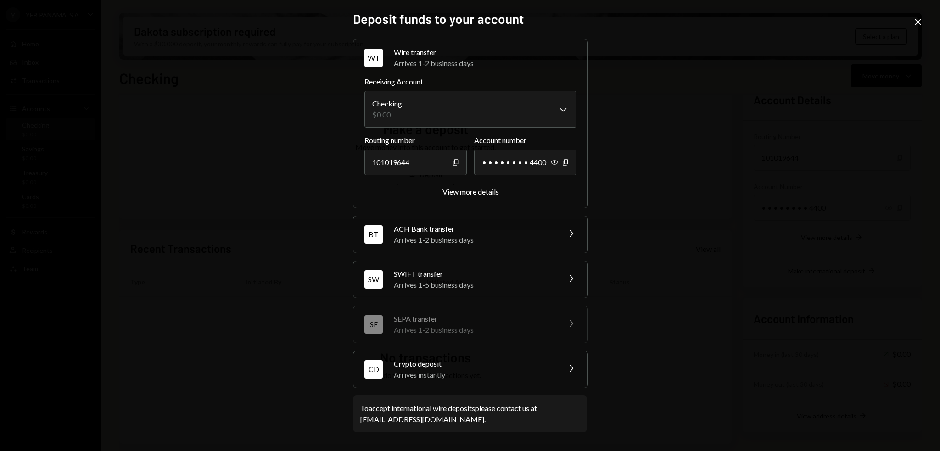
click at [915, 20] on icon at bounding box center [918, 22] width 6 height 6
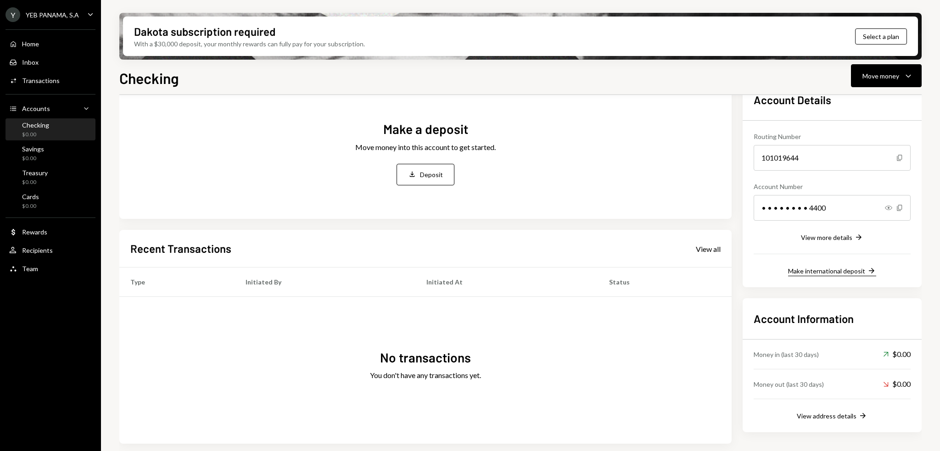
click at [864, 267] on div "Make international deposit" at bounding box center [826, 271] width 77 height 8
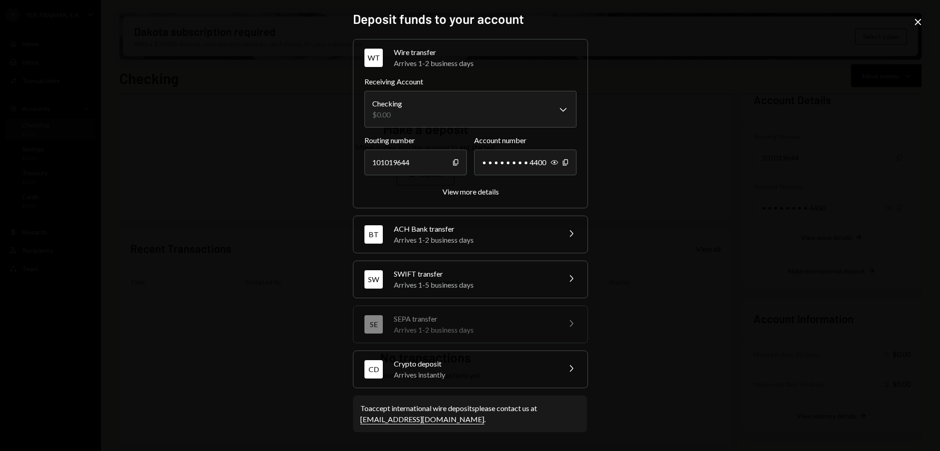
click at [916, 21] on icon at bounding box center [918, 22] width 6 height 6
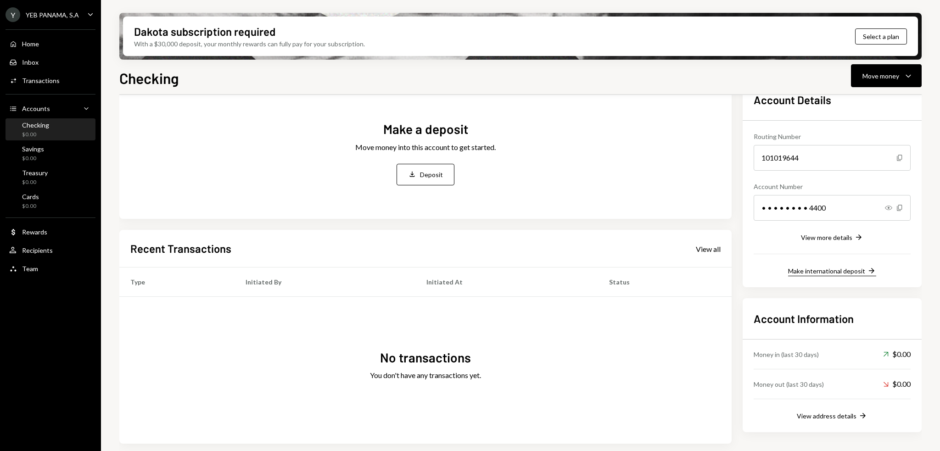
click at [809, 274] on div "Make international deposit" at bounding box center [826, 271] width 77 height 8
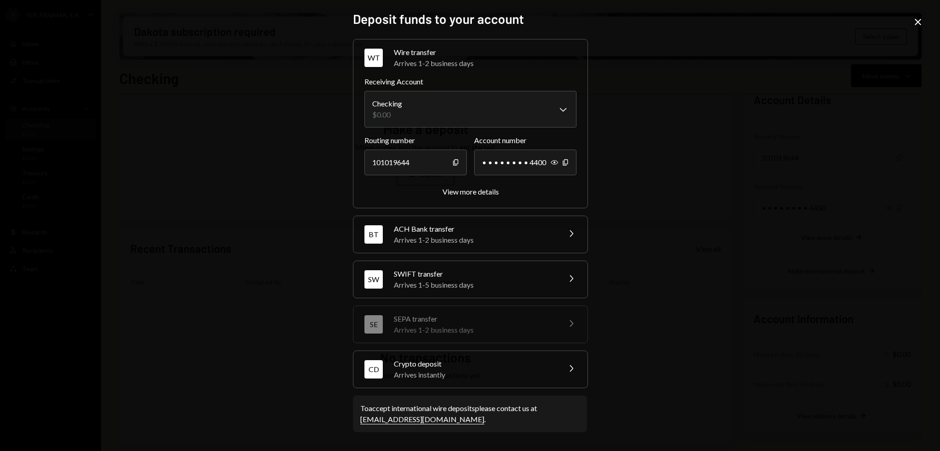
click at [921, 11] on div "**********" at bounding box center [470, 225] width 940 height 451
click at [921, 17] on icon "Close" at bounding box center [917, 22] width 11 height 11
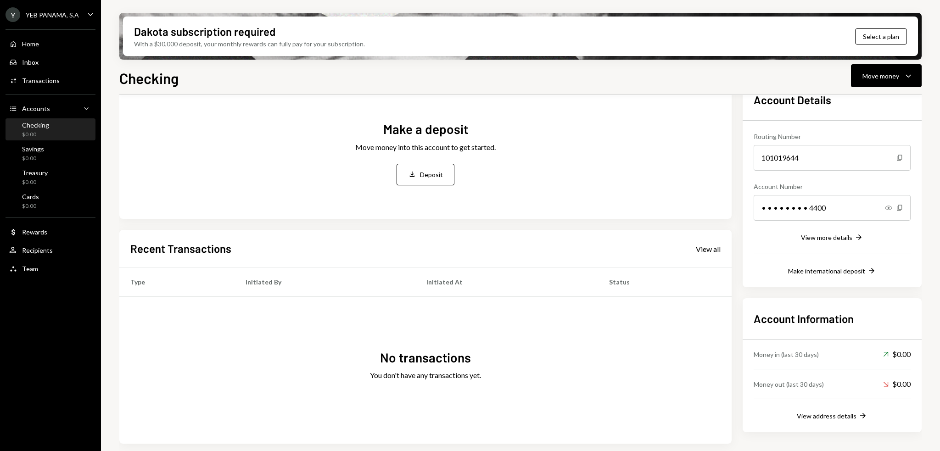
click at [848, 277] on div "Account Details Routing Number 101019644 Copy Account Number • • • • • • • • 44…" at bounding box center [831, 183] width 179 height 208
click at [848, 234] on div "View more details" at bounding box center [826, 238] width 51 height 8
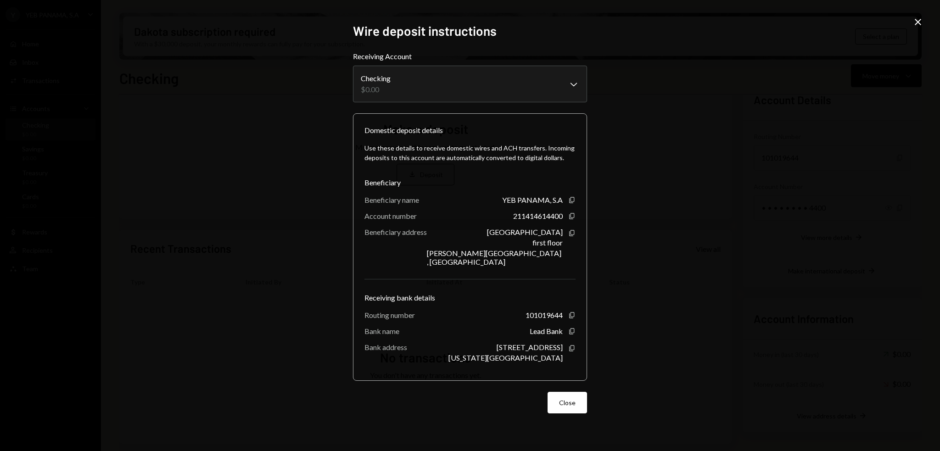
click at [914, 21] on icon "Close" at bounding box center [917, 22] width 11 height 11
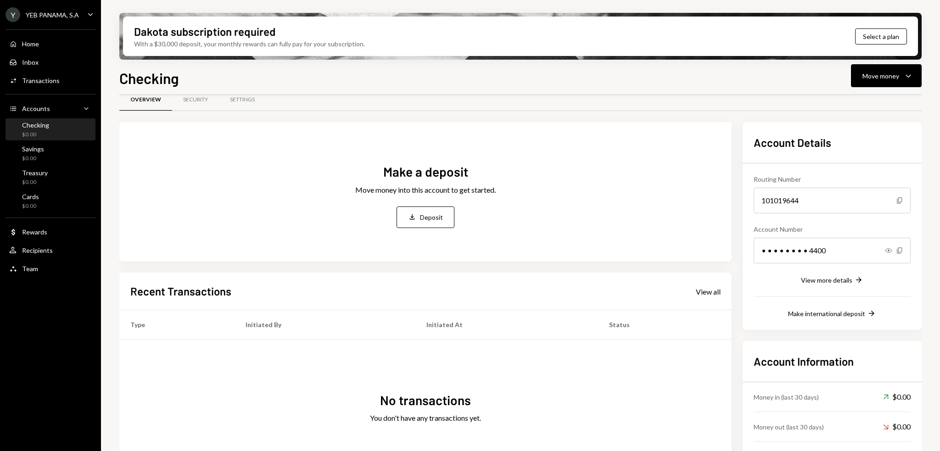
scroll to position [0, 0]
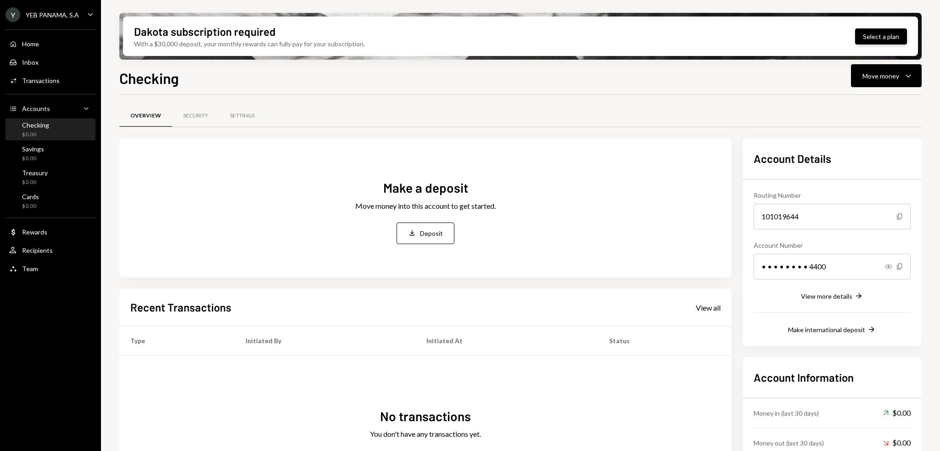
click at [894, 32] on button "Select a plan" at bounding box center [881, 36] width 52 height 16
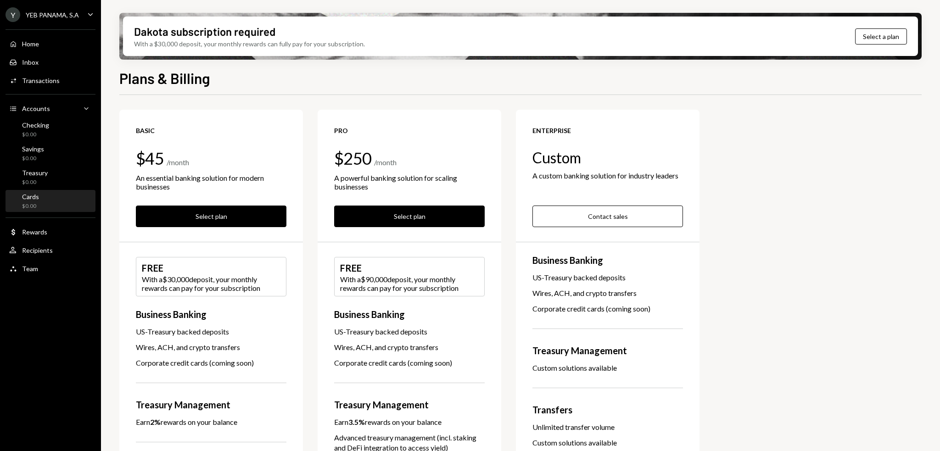
click at [33, 202] on div "$0.00" at bounding box center [30, 206] width 17 height 8
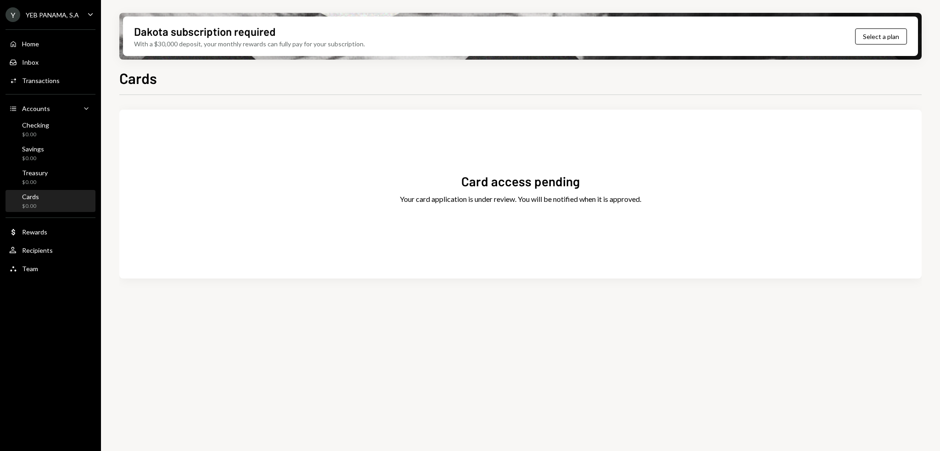
click at [112, 199] on div "Dakota subscription required With a $30,000 deposit, your monthly rewards can f…" at bounding box center [520, 225] width 839 height 451
click at [28, 120] on div "Checking $0.00" at bounding box center [50, 129] width 83 height 21
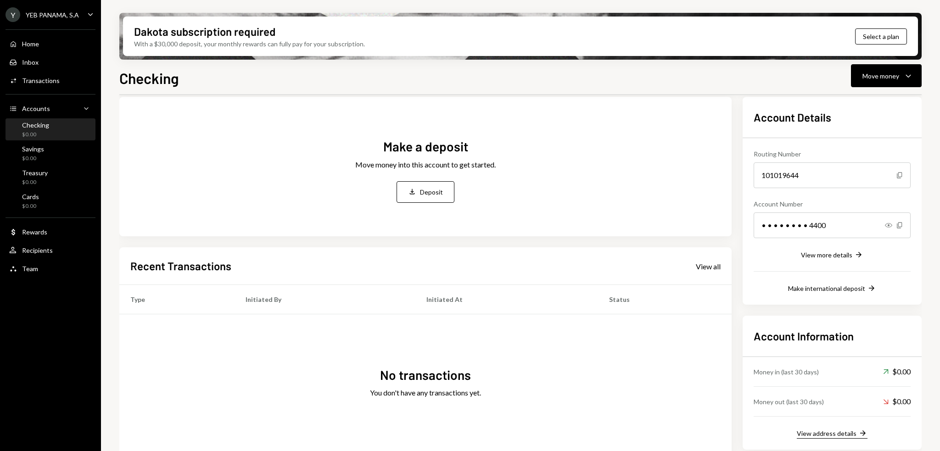
scroll to position [59, 0]
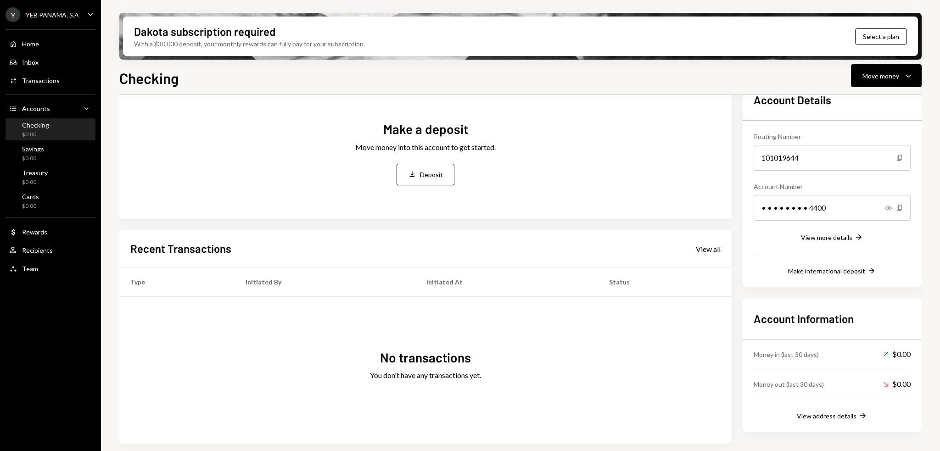
click at [852, 420] on button "View address details Right Arrow" at bounding box center [832, 416] width 71 height 10
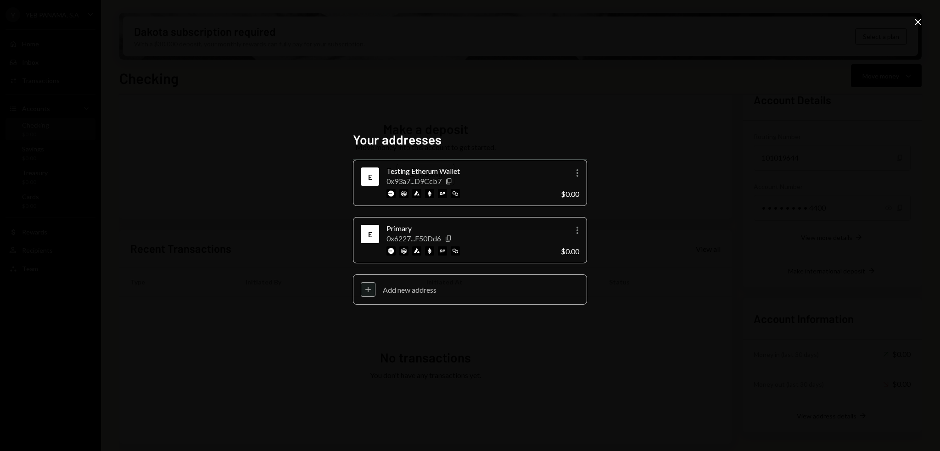
click at [463, 287] on div "Add new address" at bounding box center [481, 289] width 196 height 9
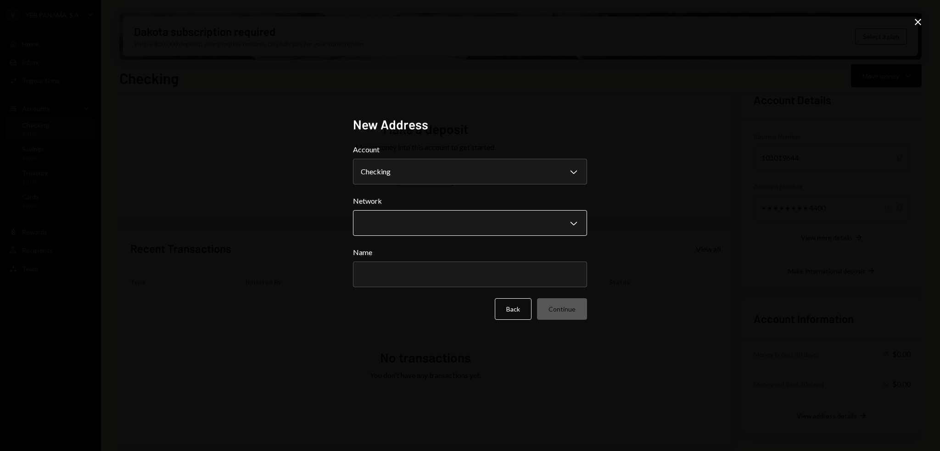
click at [452, 230] on body "Y YEB PANAMA, S.A Caret Down Home Home Inbox Inbox Activities Transactions Acco…" at bounding box center [470, 225] width 940 height 451
click at [870, 89] on div "New Address Account Checking Chevron Down ******** ******** ******* Network Che…" at bounding box center [470, 225] width 940 height 451
click at [917, 23] on icon "Close" at bounding box center [917, 22] width 11 height 11
